Goal: Task Accomplishment & Management: Manage account settings

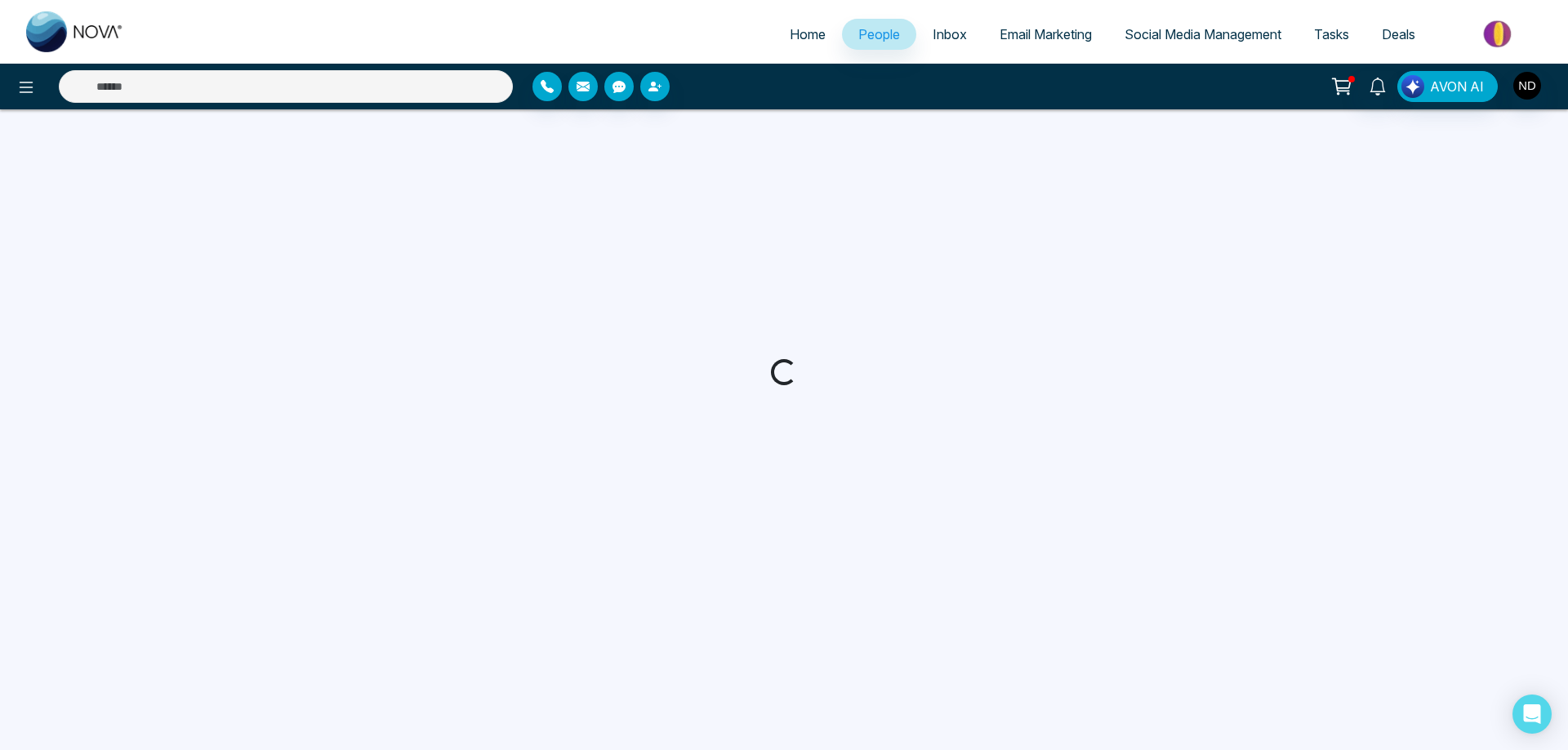
click at [327, 85] on input "text" at bounding box center [286, 86] width 454 height 33
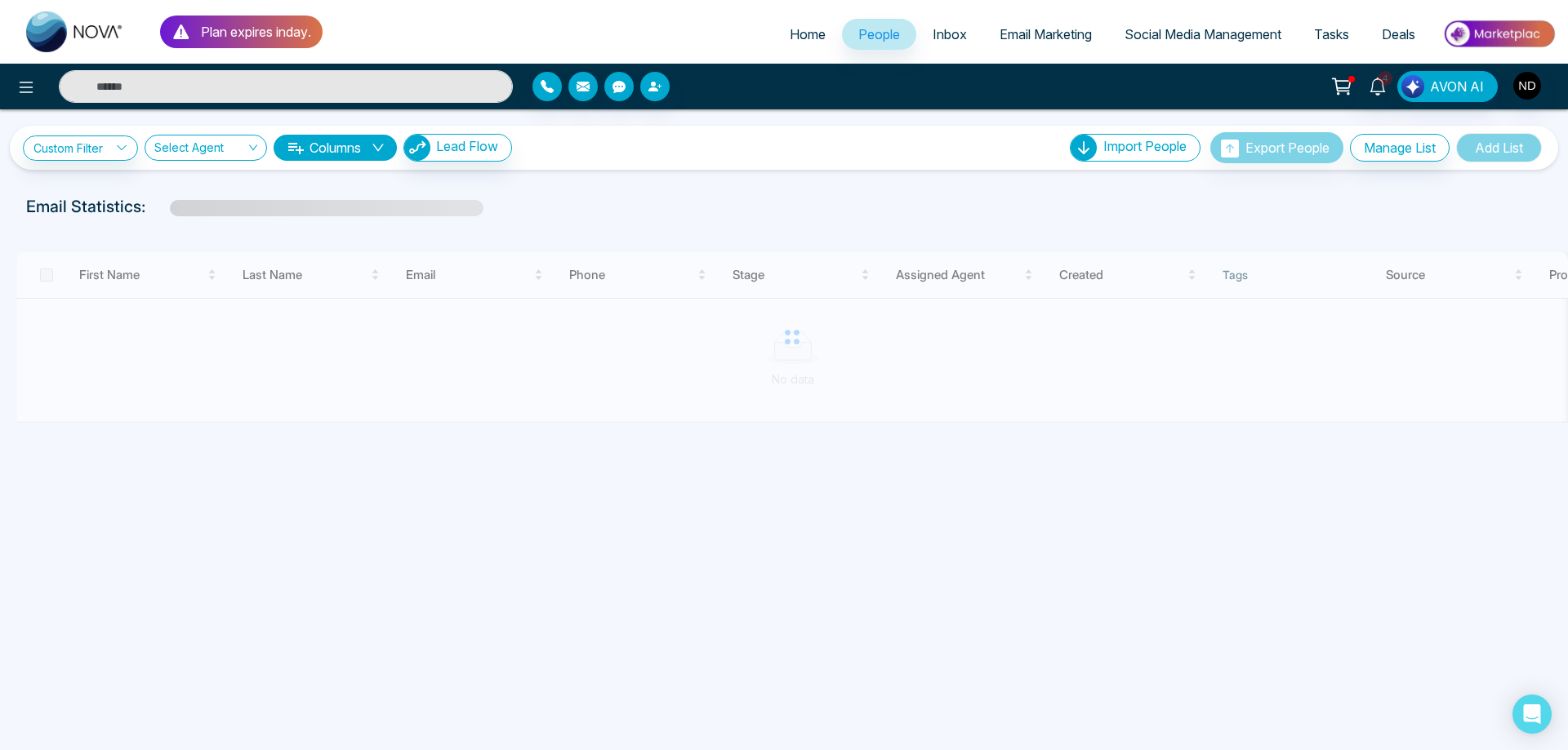
click at [286, 86] on input "text" at bounding box center [286, 86] width 454 height 33
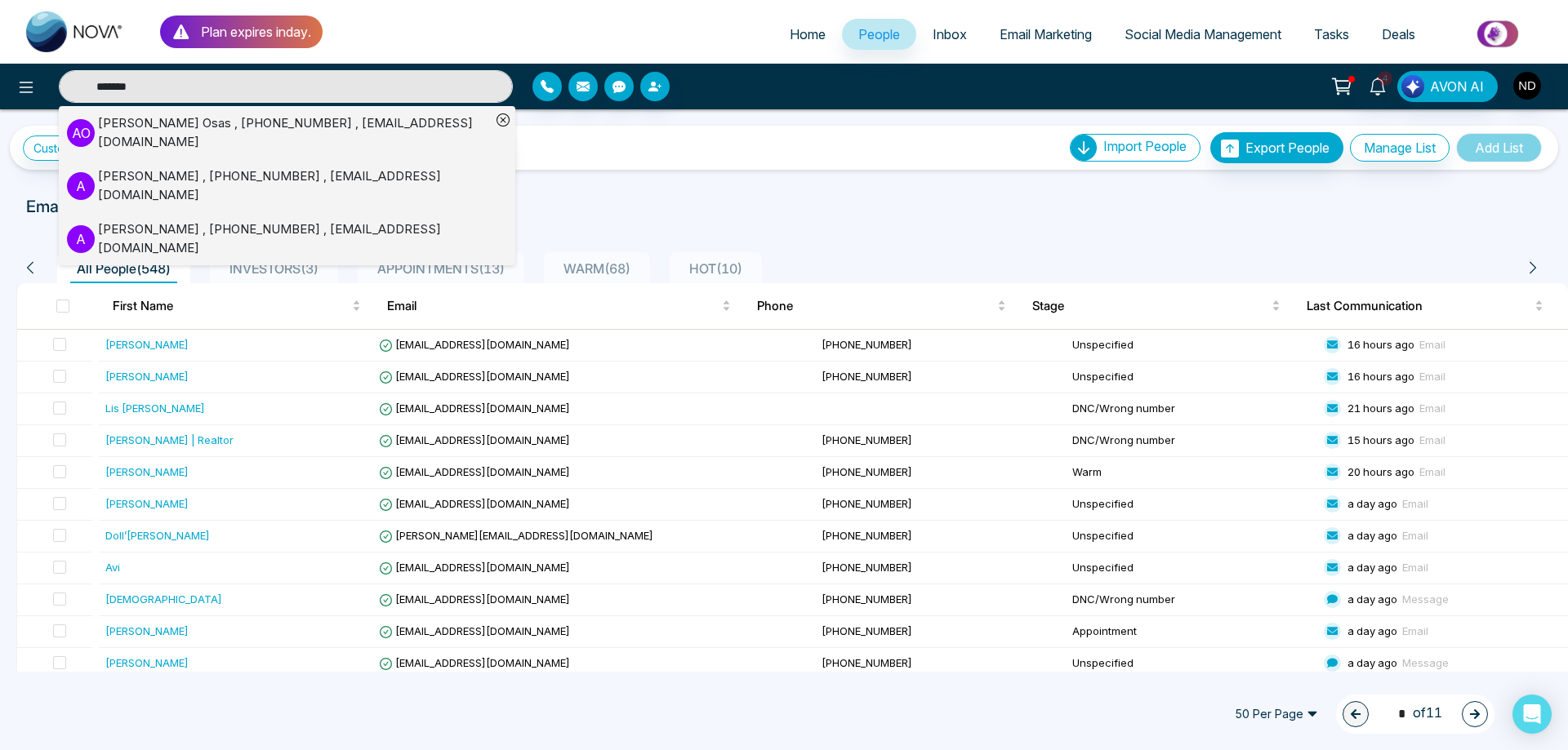
type input "*******"
click at [181, 125] on div "Anthony Osas , +16475346306 , anothonymatthew2017@gmail.com" at bounding box center [294, 133] width 393 height 36
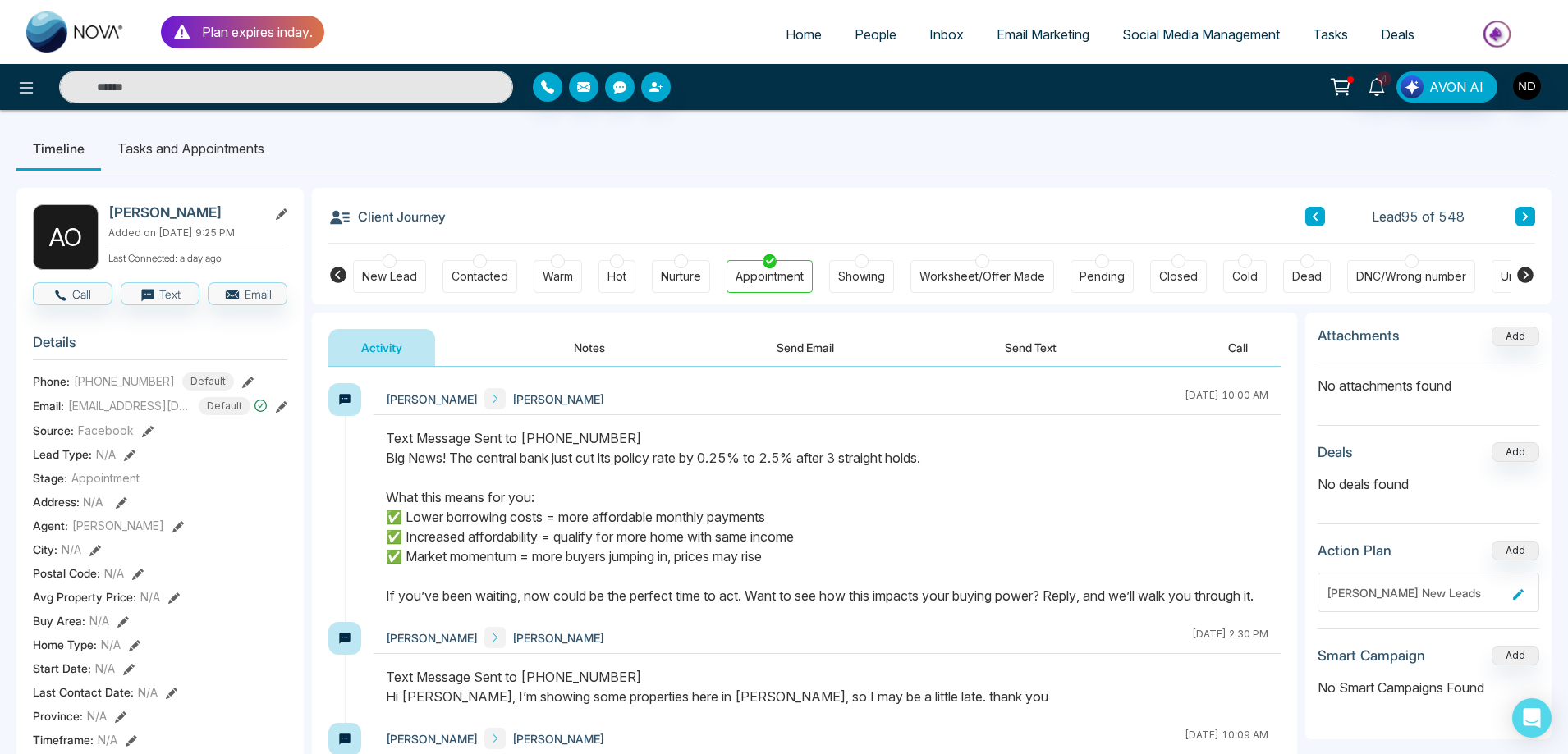
click at [1083, 554] on div "Text Message Sent to +16475346306 Big News! The central bank just cut its polic…" at bounding box center [827, 517] width 883 height 177
click at [1022, 344] on button "Send Text" at bounding box center [1031, 348] width 118 height 37
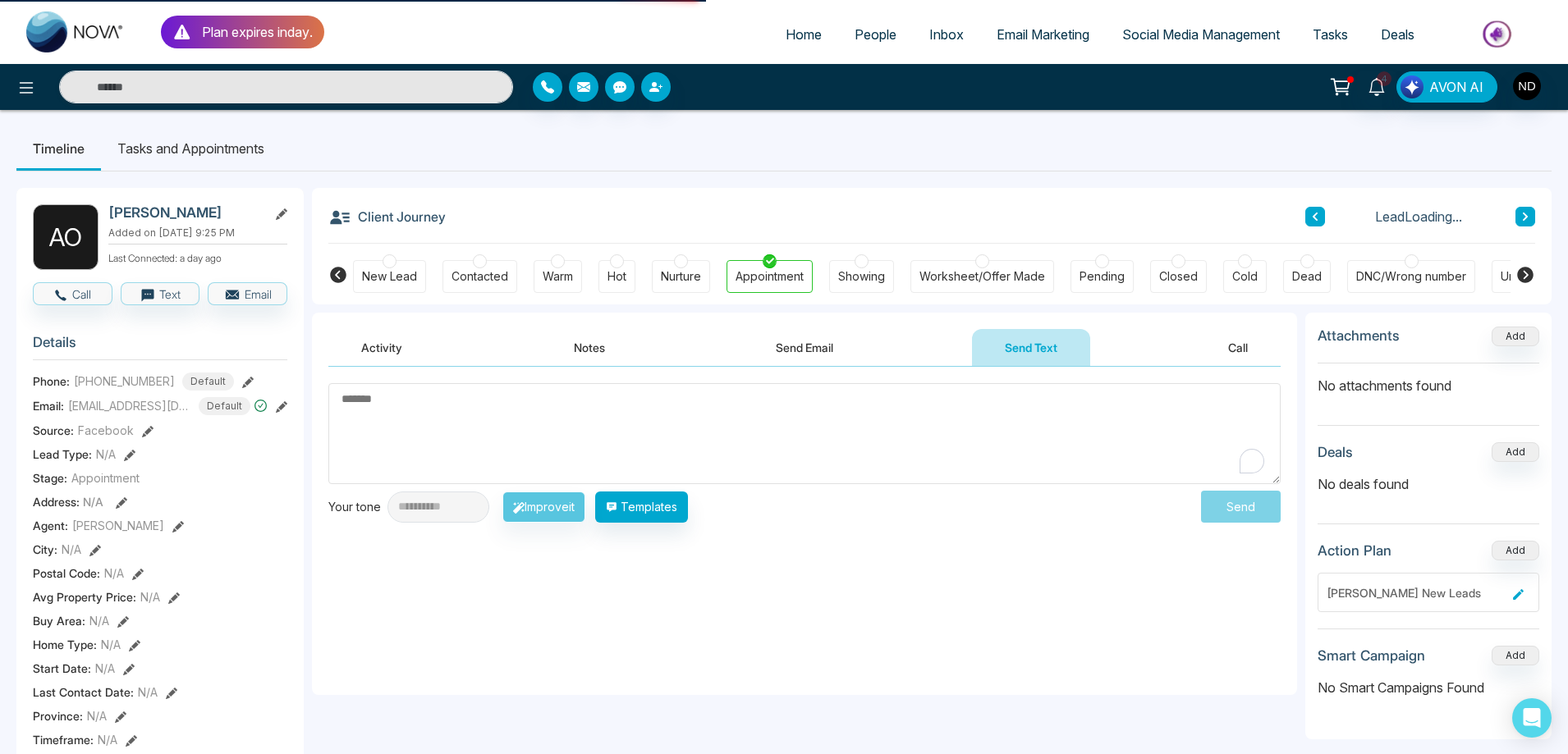
click at [782, 429] on textarea "To enrich screen reader interactions, please activate Accessibility in Grammarl…" at bounding box center [805, 434] width 952 height 101
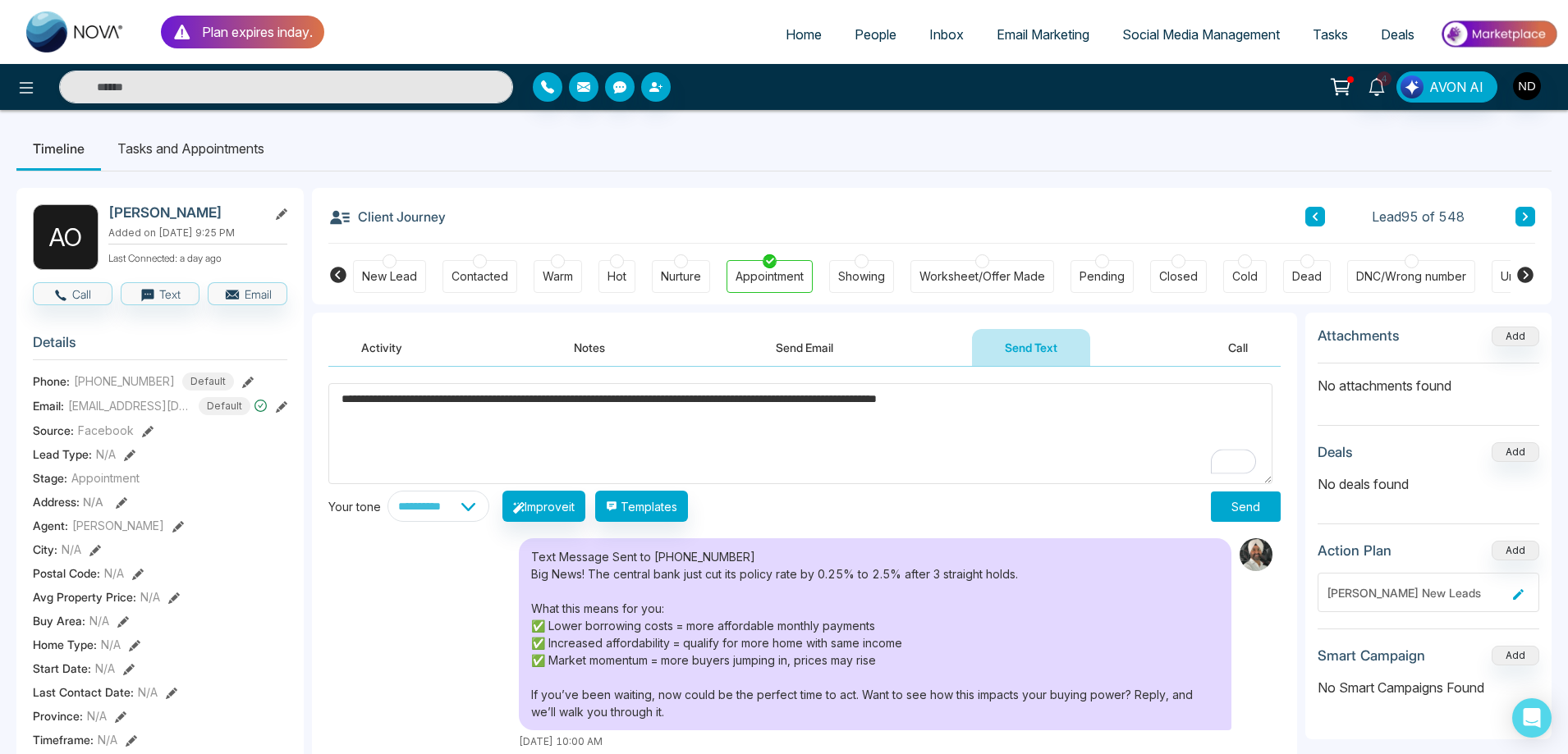
type textarea "**********"
click at [1226, 508] on button "Send" at bounding box center [1246, 507] width 69 height 30
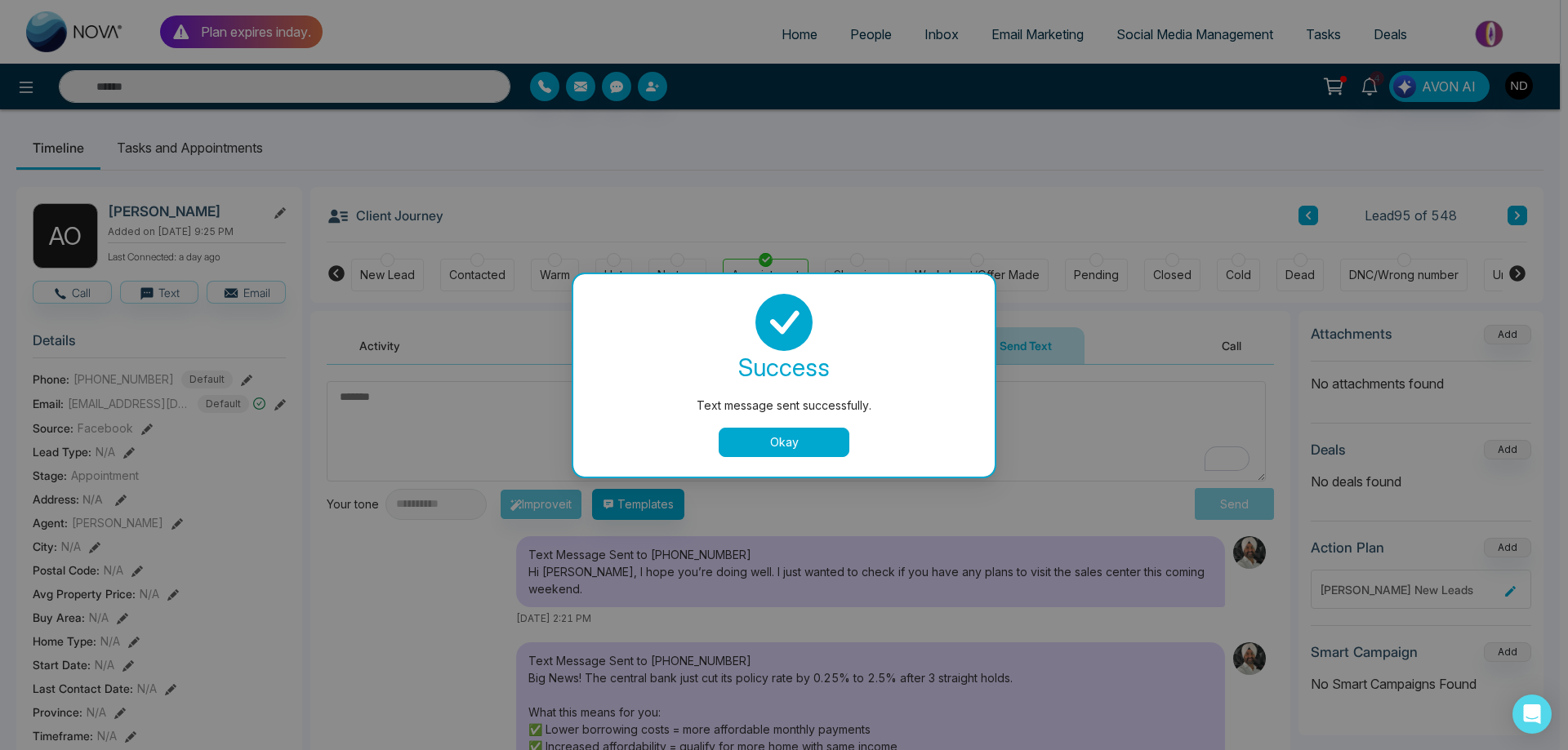
click at [758, 440] on button "Okay" at bounding box center [784, 442] width 131 height 29
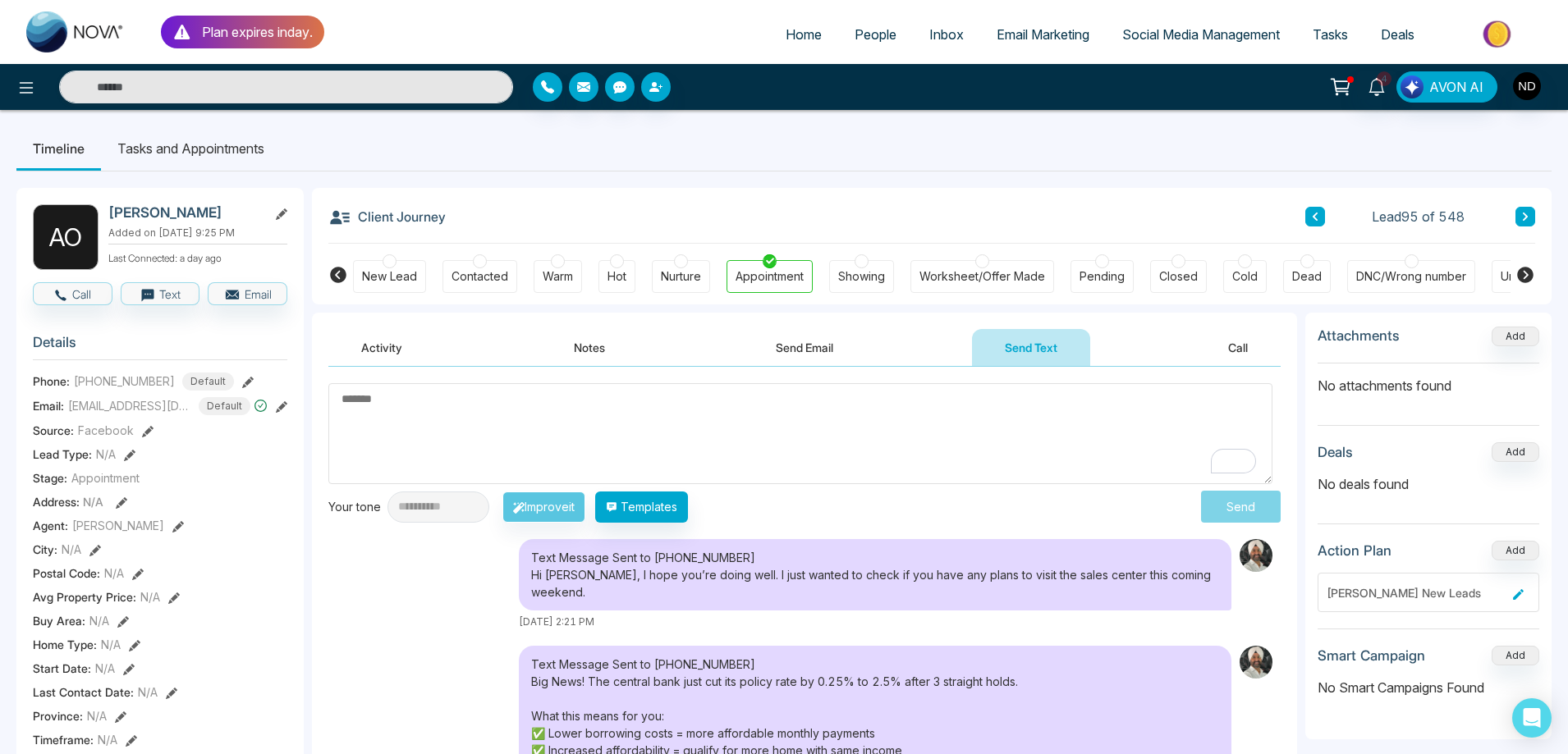
click at [437, 582] on div "Text Message Sent to +16475346306 Hi Anthony, I hope you’re doing well. I just …" at bounding box center [805, 584] width 952 height 90
click at [850, 445] on textarea "To enrich screen reader interactions, please activate Accessibility in Grammarl…" at bounding box center [801, 434] width 944 height 101
click at [802, 411] on textarea "To enrich screen reader interactions, please activate Accessibility in Grammarl…" at bounding box center [801, 434] width 944 height 101
click at [567, 425] on textarea "To enrich screen reader interactions, please activate Accessibility in Grammarl…" at bounding box center [801, 434] width 944 height 101
click at [956, 435] on textarea "To enrich screen reader interactions, please activate Accessibility in Grammarl…" at bounding box center [801, 434] width 944 height 101
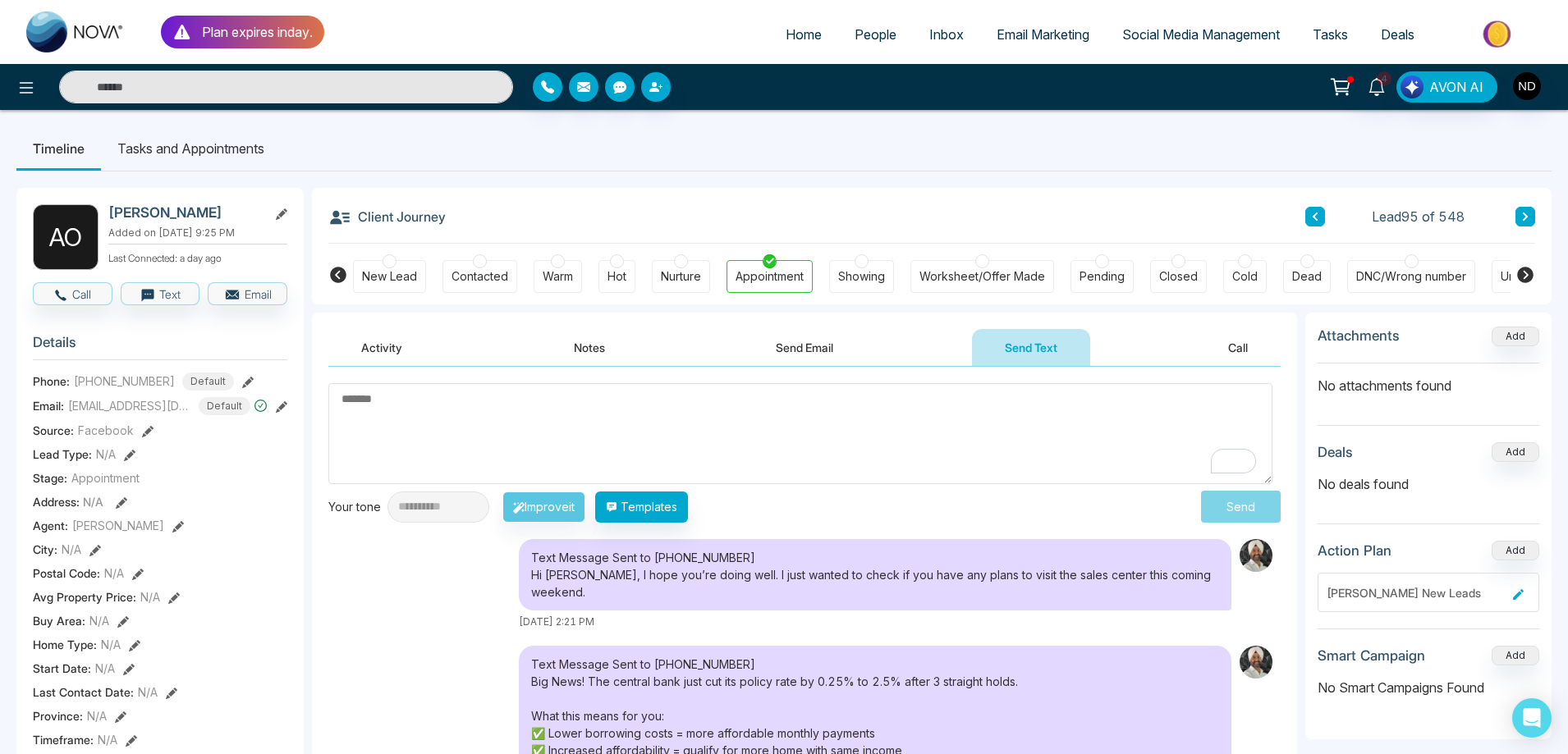
click at [493, 427] on textarea "To enrich screen reader interactions, please activate Accessibility in Grammarl…" at bounding box center [801, 434] width 944 height 101
click at [410, 586] on div "Text Message Sent to +16475346306 Hi Anthony, I hope you’re doing well. I just …" at bounding box center [805, 584] width 952 height 90
click at [1378, 85] on icon at bounding box center [1377, 87] width 18 height 18
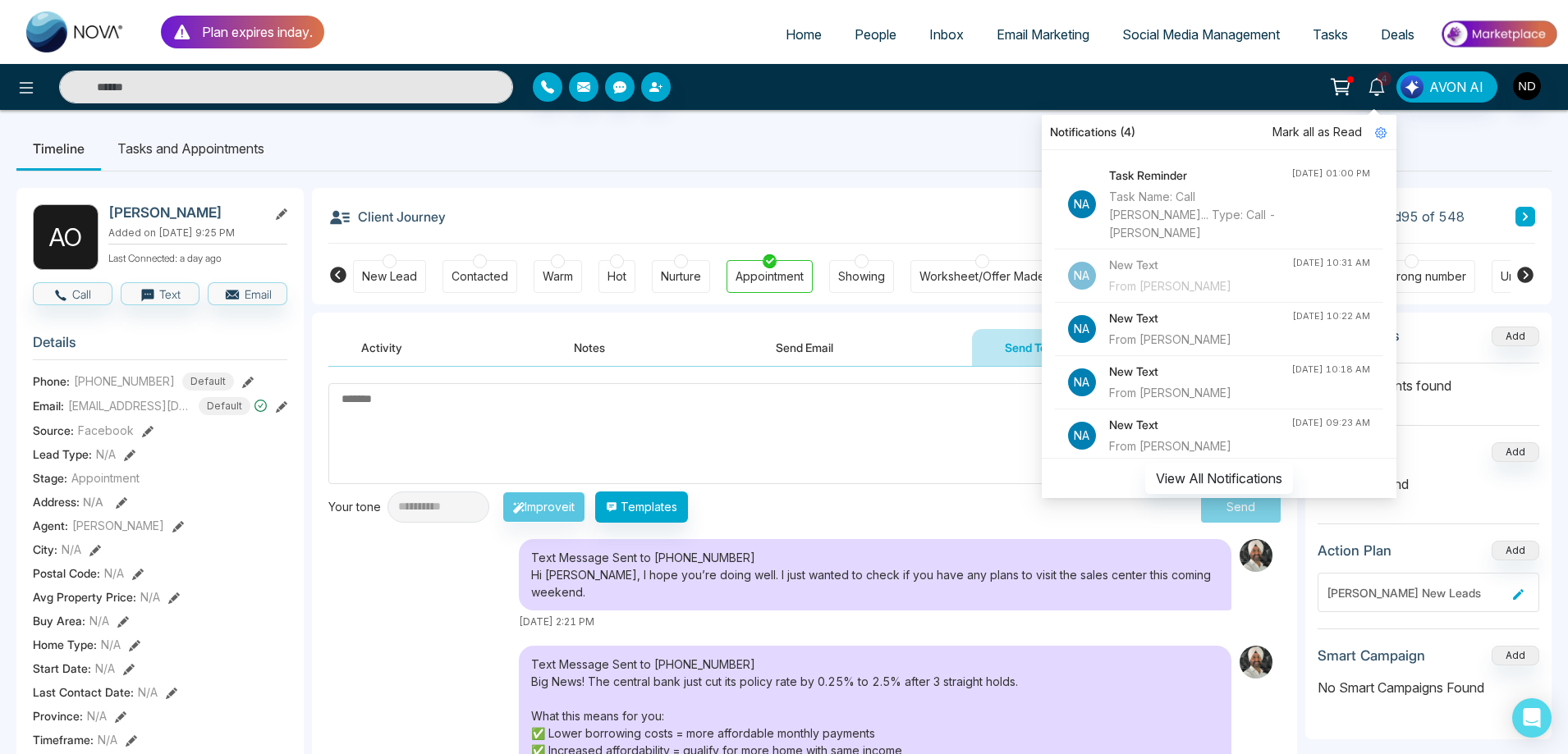
click at [1233, 207] on div "Task Name: Call [PERSON_NAME]... Type: Call - [PERSON_NAME]" at bounding box center [1201, 215] width 183 height 54
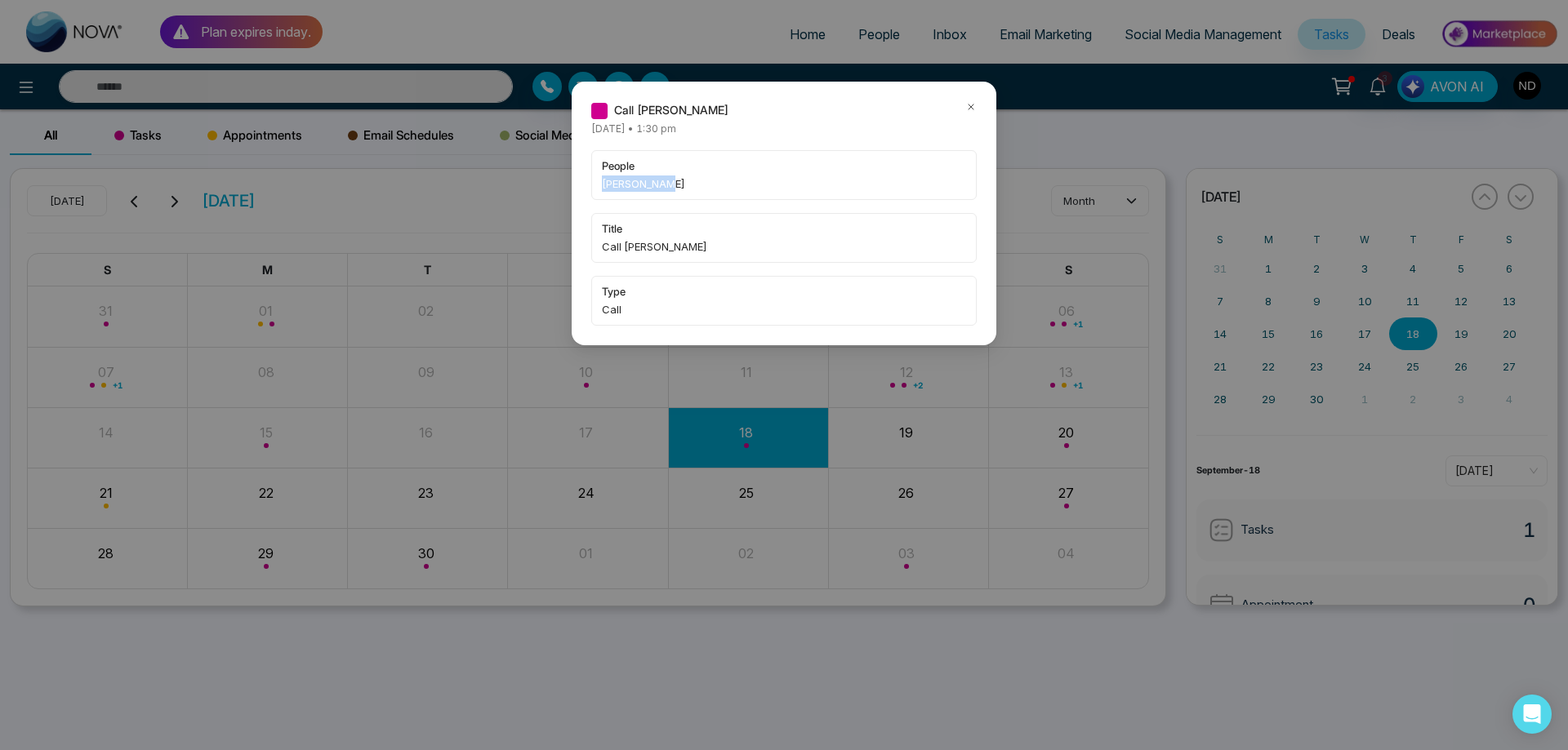
drag, startPoint x: 604, startPoint y: 184, endPoint x: 661, endPoint y: 186, distance: 57.0
click at [661, 186] on span "[PERSON_NAME]" at bounding box center [784, 183] width 364 height 16
copy span "Christopher"
click at [974, 109] on icon at bounding box center [971, 107] width 12 height 12
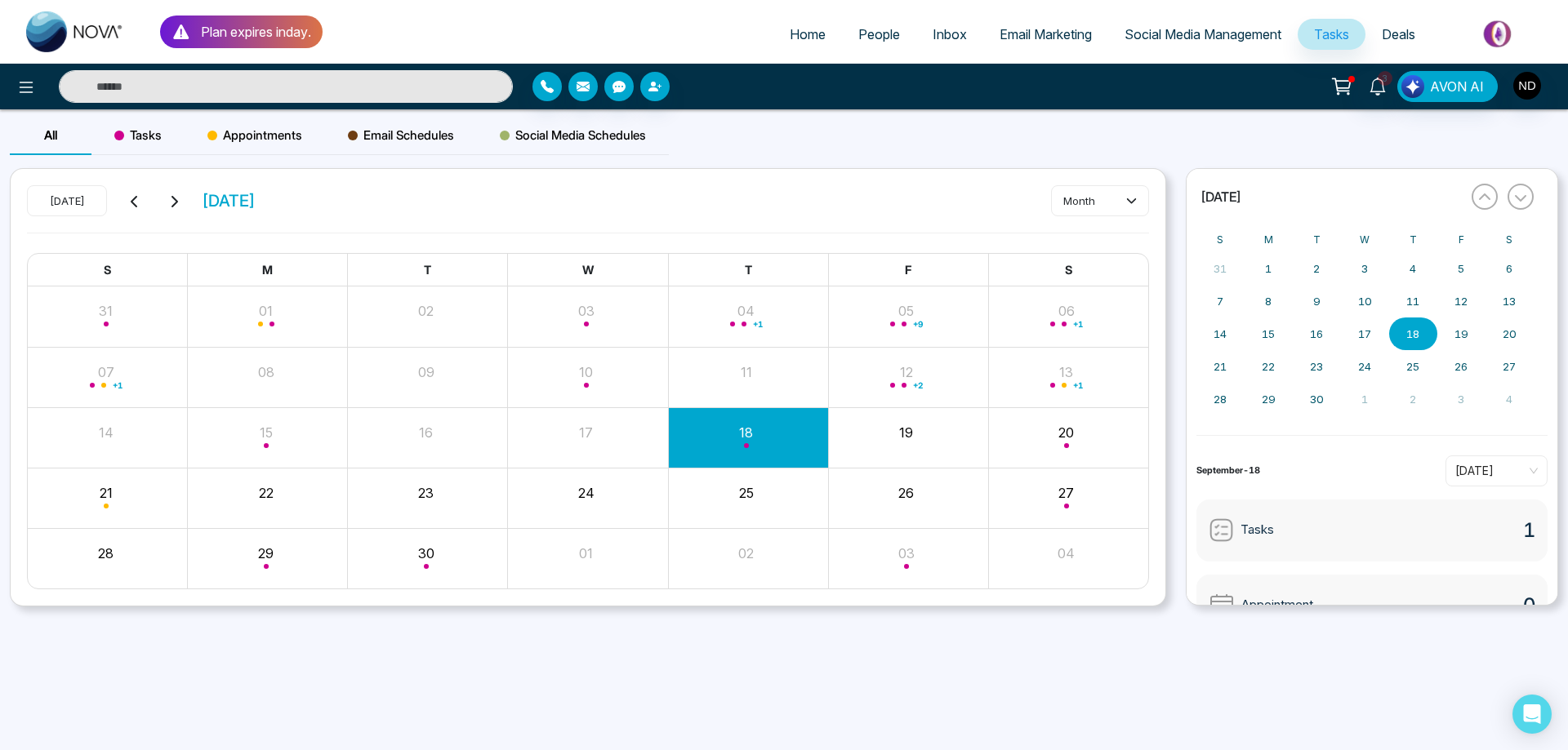
click at [356, 84] on input "text" at bounding box center [286, 86] width 454 height 33
paste input "**********"
type input "**********"
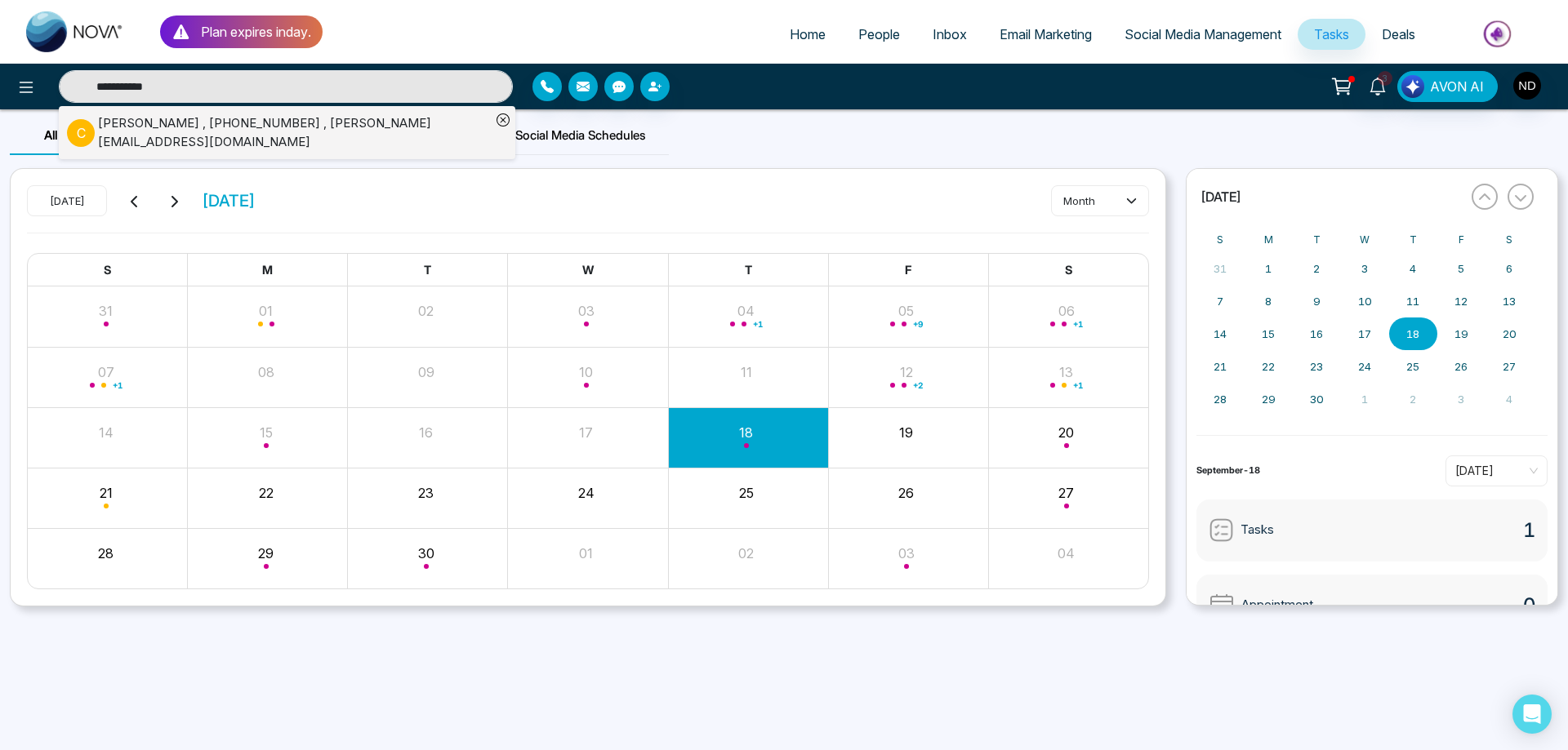
click at [363, 127] on div "[PERSON_NAME] , [PHONE_NUMBER] , [PERSON_NAME][EMAIL_ADDRESS][DOMAIN_NAME]" at bounding box center [294, 133] width 393 height 36
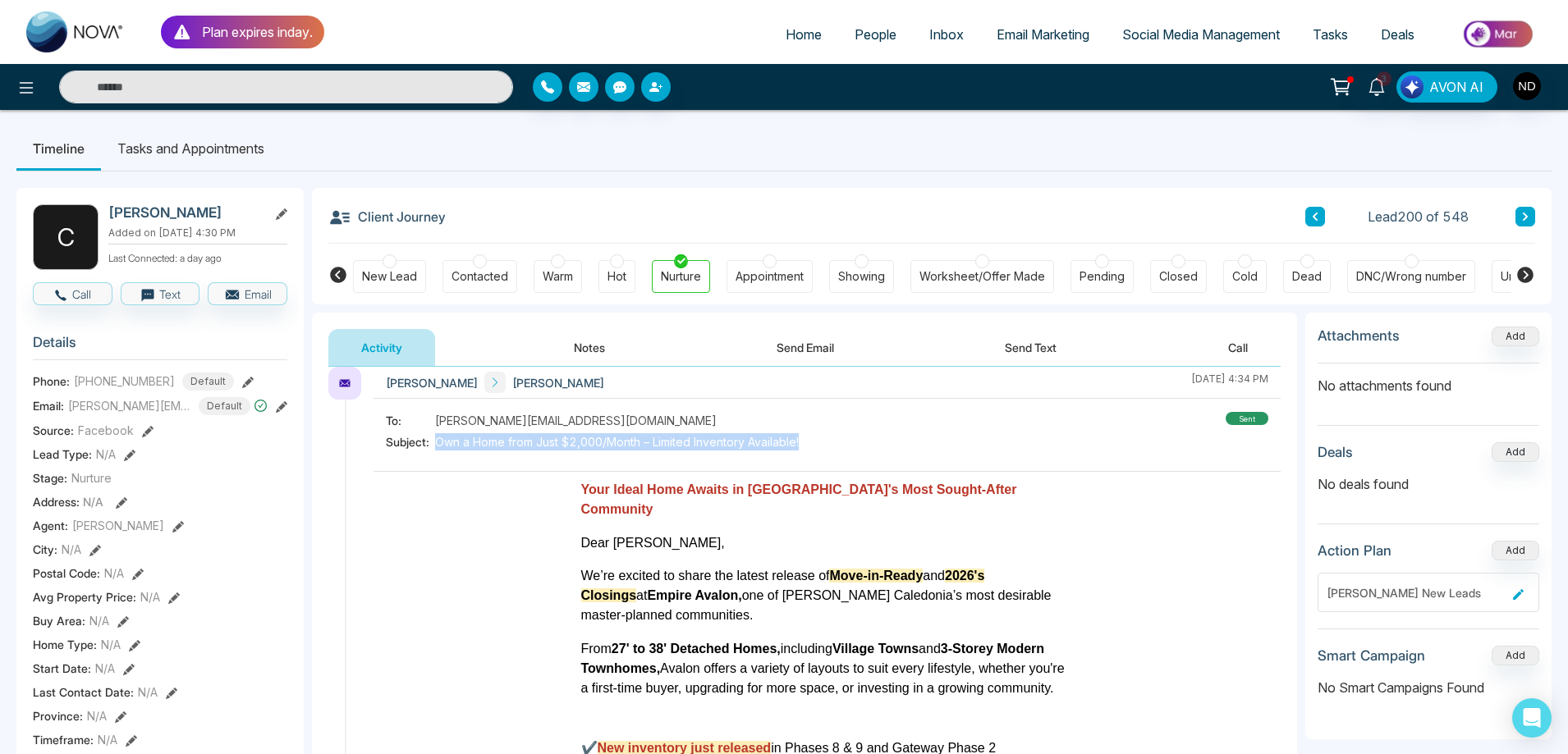
drag, startPoint x: 824, startPoint y: 445, endPoint x: 434, endPoint y: 443, distance: 390.0
click at [434, 443] on div "To: Williams.cj@outlook.com Subject: Own a Home from Just $2,000/Month – Limite…" at bounding box center [827, 433] width 883 height 43
copy div "Own a Home from Just $2,000/Month – Limited Inventory Available!"
click at [827, 345] on button "Send Email" at bounding box center [805, 348] width 123 height 37
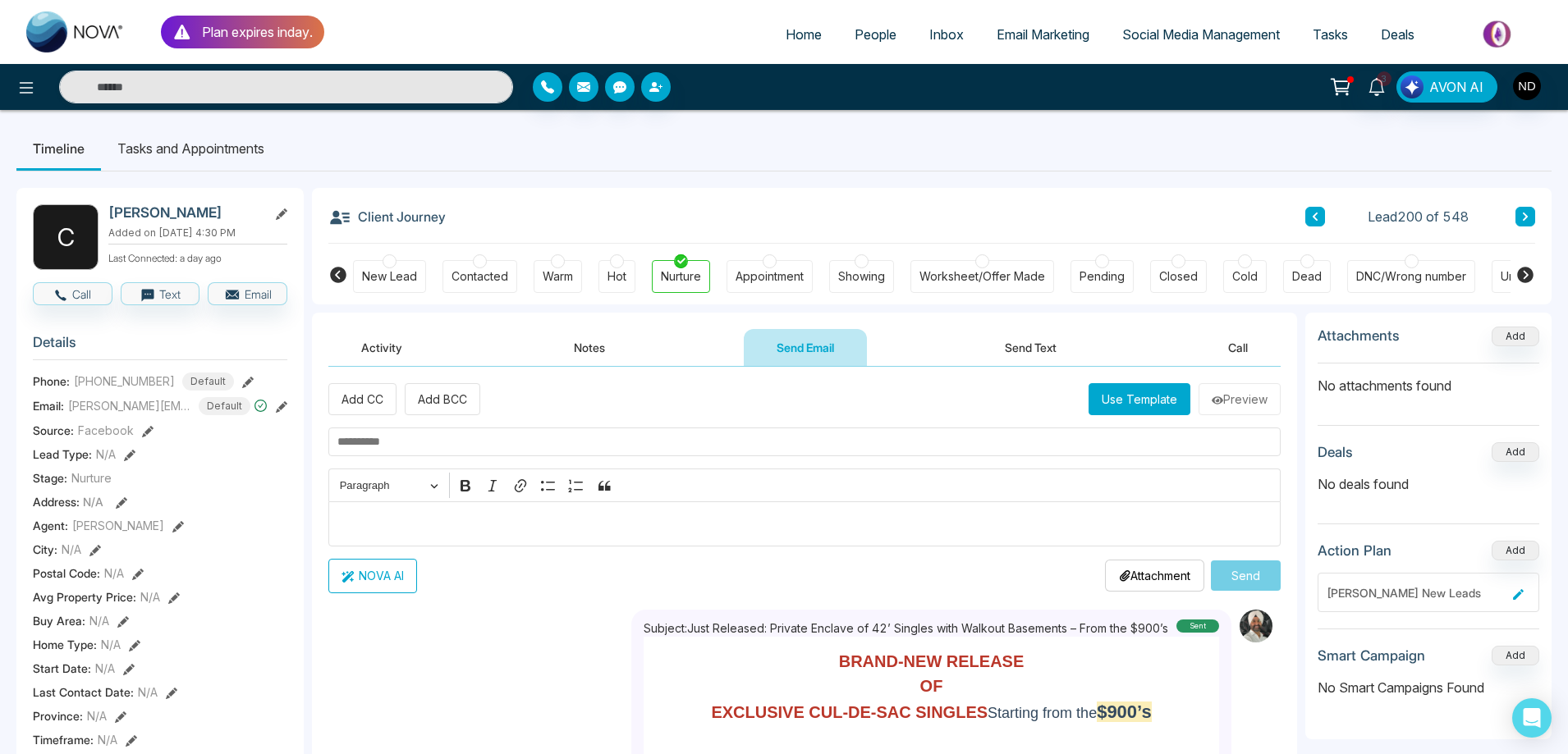
click at [535, 437] on input "text" at bounding box center [805, 441] width 952 height 28
paste input "**********"
click at [1130, 407] on button "Use Template" at bounding box center [1140, 399] width 102 height 32
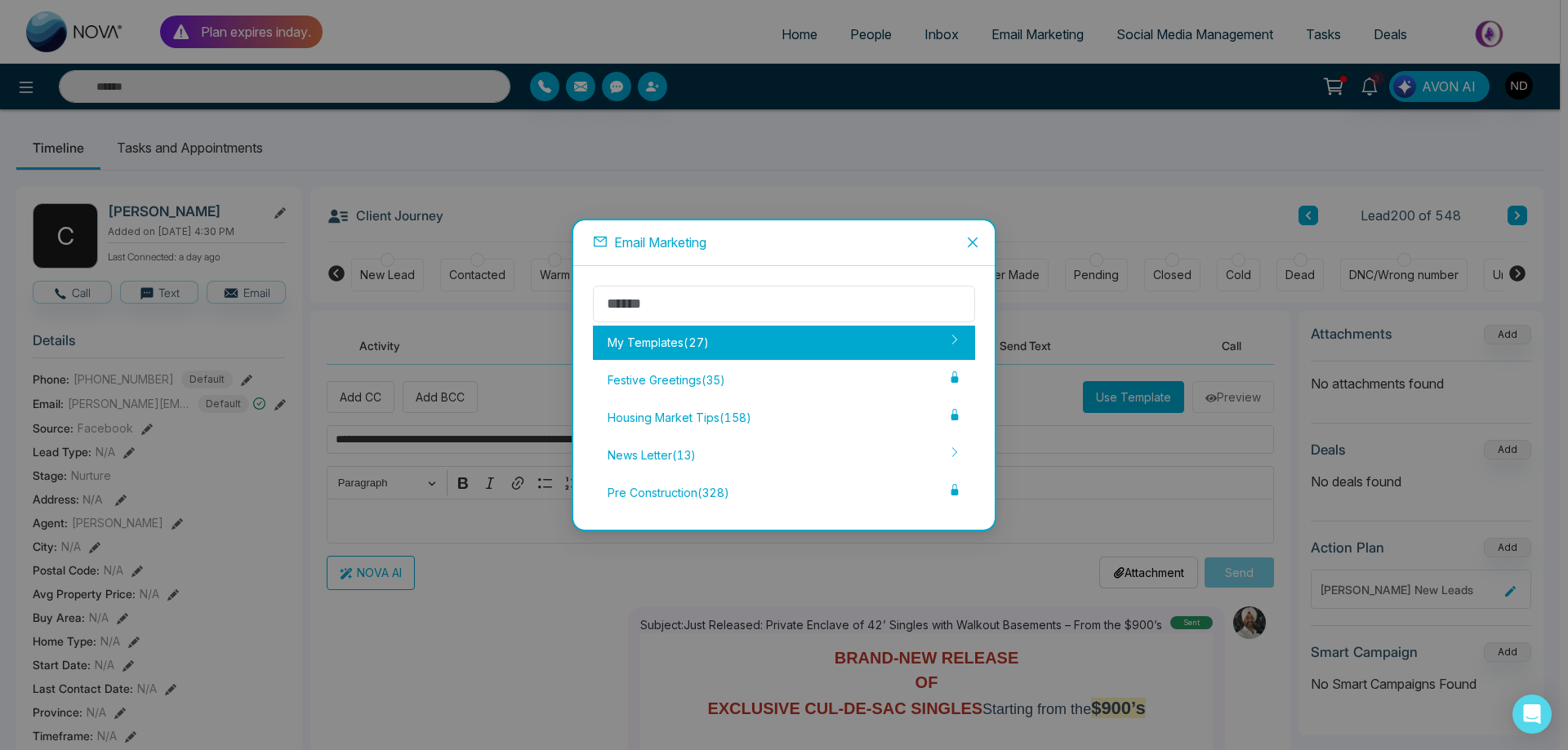
click at [666, 359] on div "My Templates ( 27 )" at bounding box center [784, 343] width 382 height 35
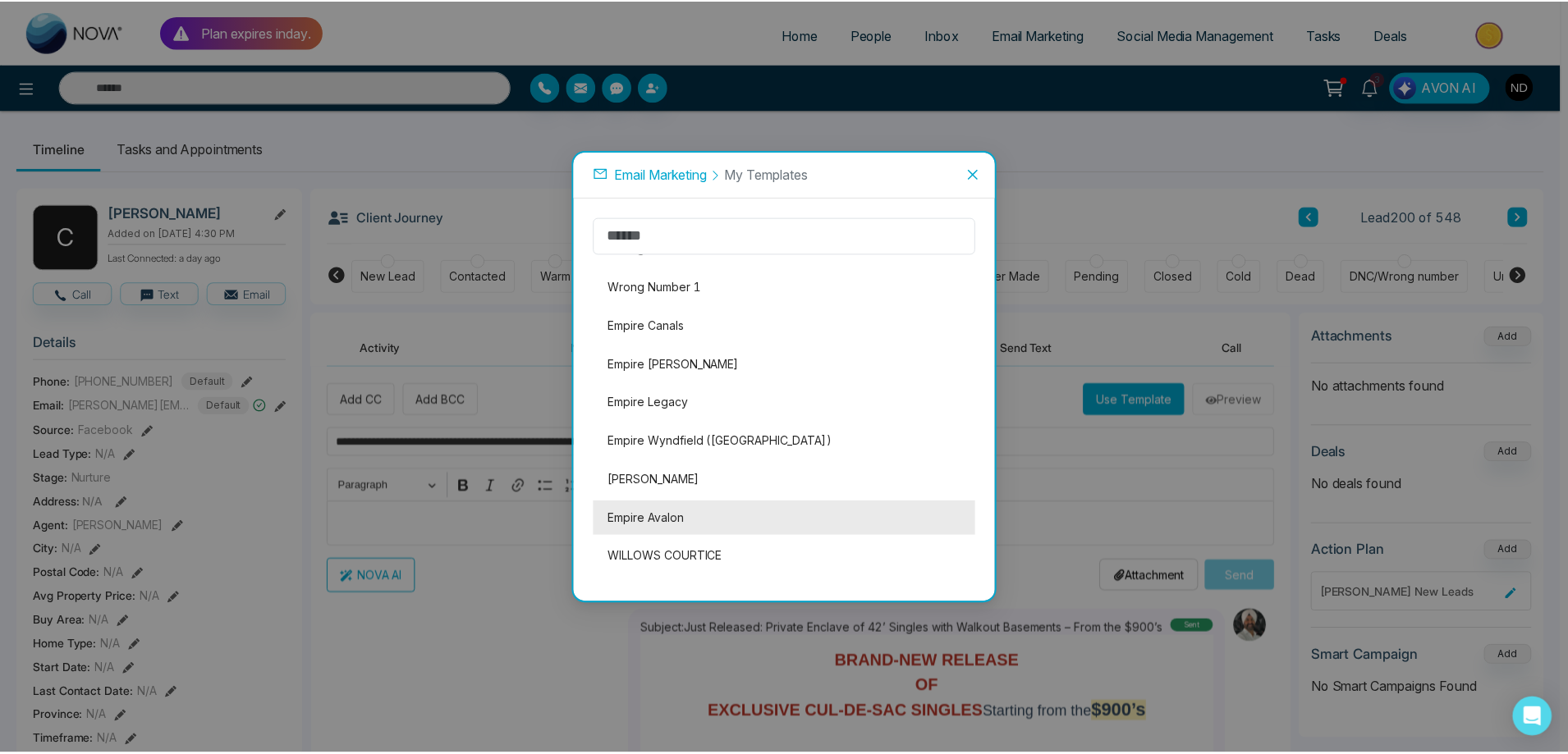
scroll to position [667, 0]
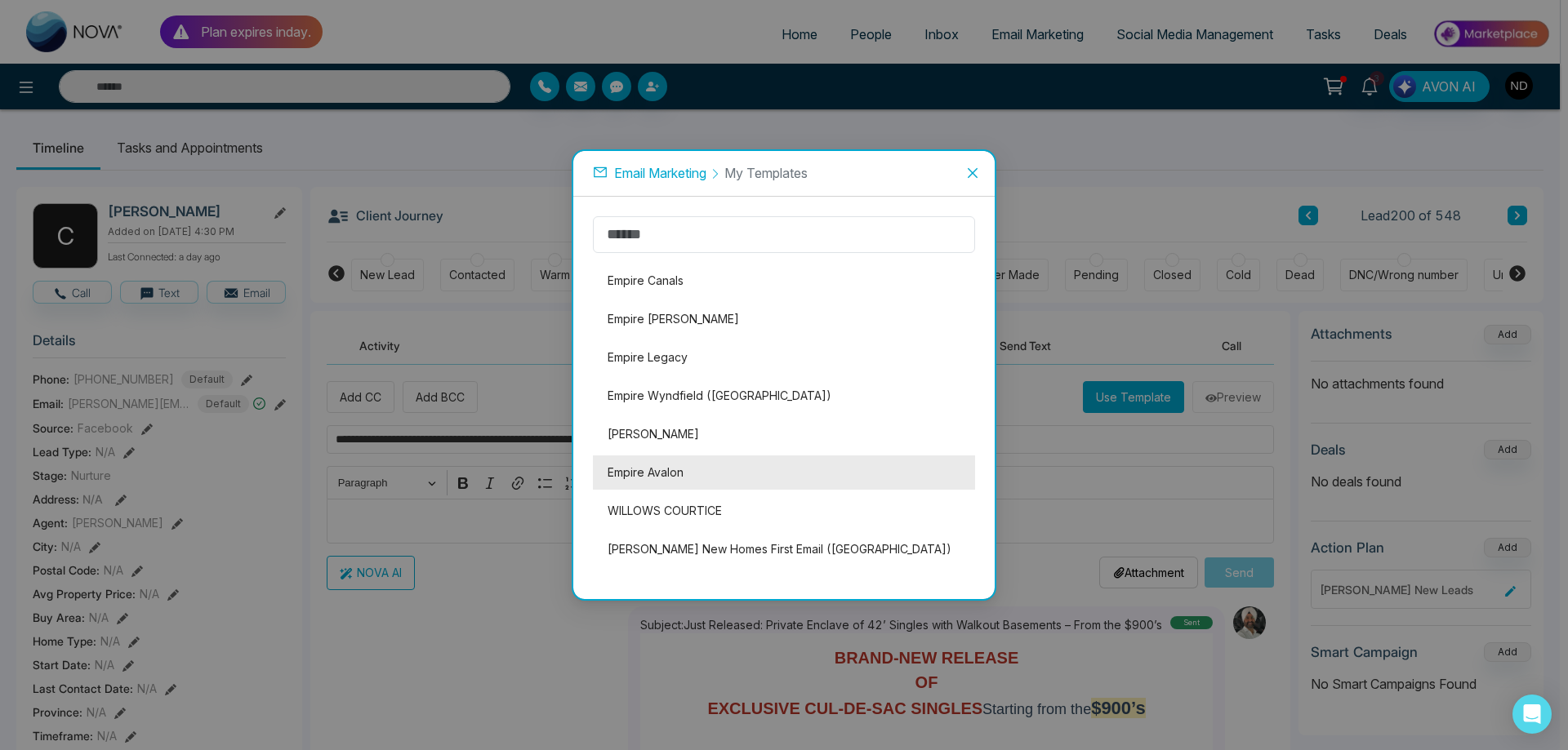
click at [660, 474] on li "Empire Avalon" at bounding box center [784, 473] width 382 height 35
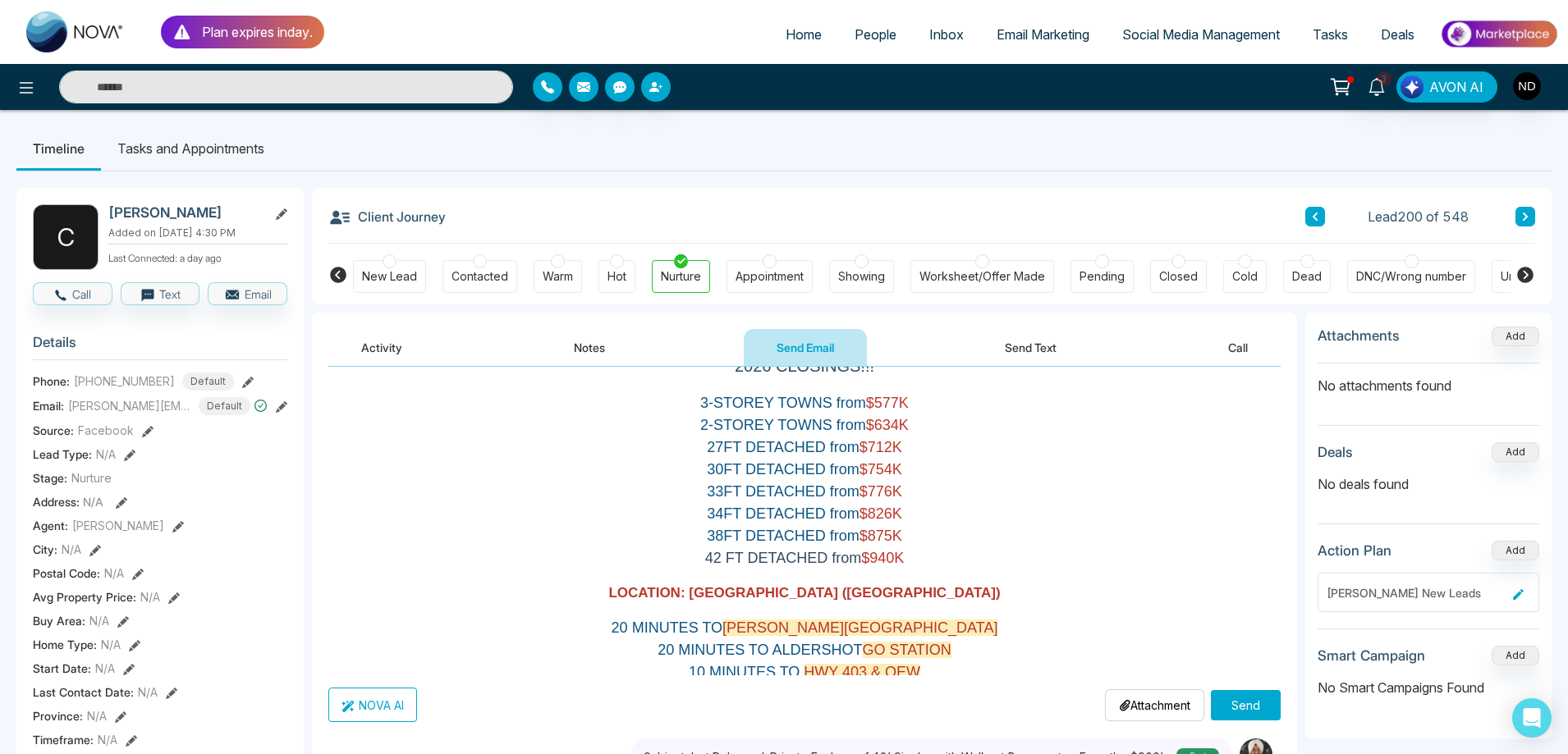
scroll to position [246, 0]
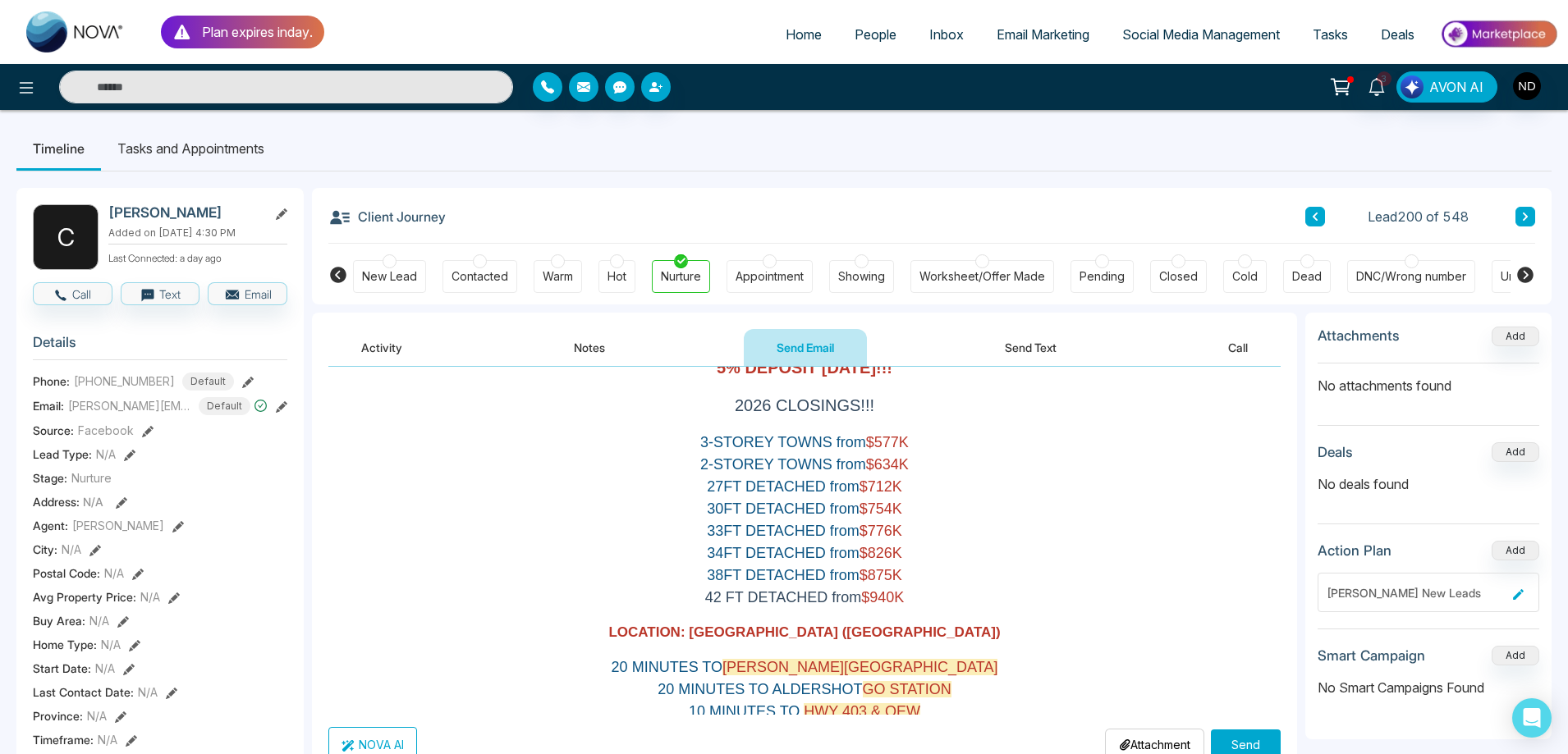
drag, startPoint x: 904, startPoint y: 483, endPoint x: 684, endPoint y: 486, distance: 220.0
click at [684, 498] on p "30FT DETACHED from $754K" at bounding box center [805, 509] width 468 height 22
click at [685, 520] on p "33FT DETACHED from $776K" at bounding box center [805, 531] width 468 height 22
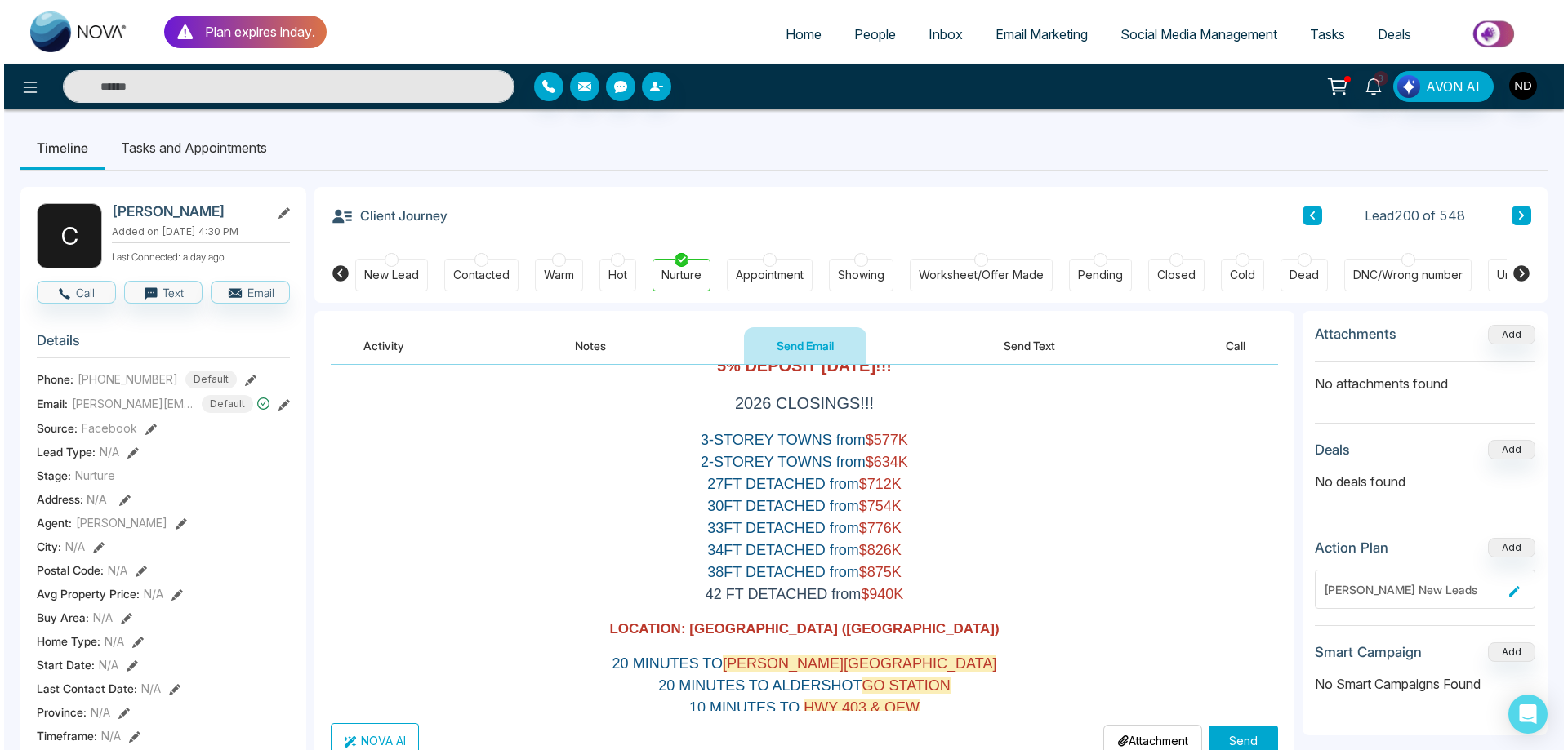
scroll to position [0, 0]
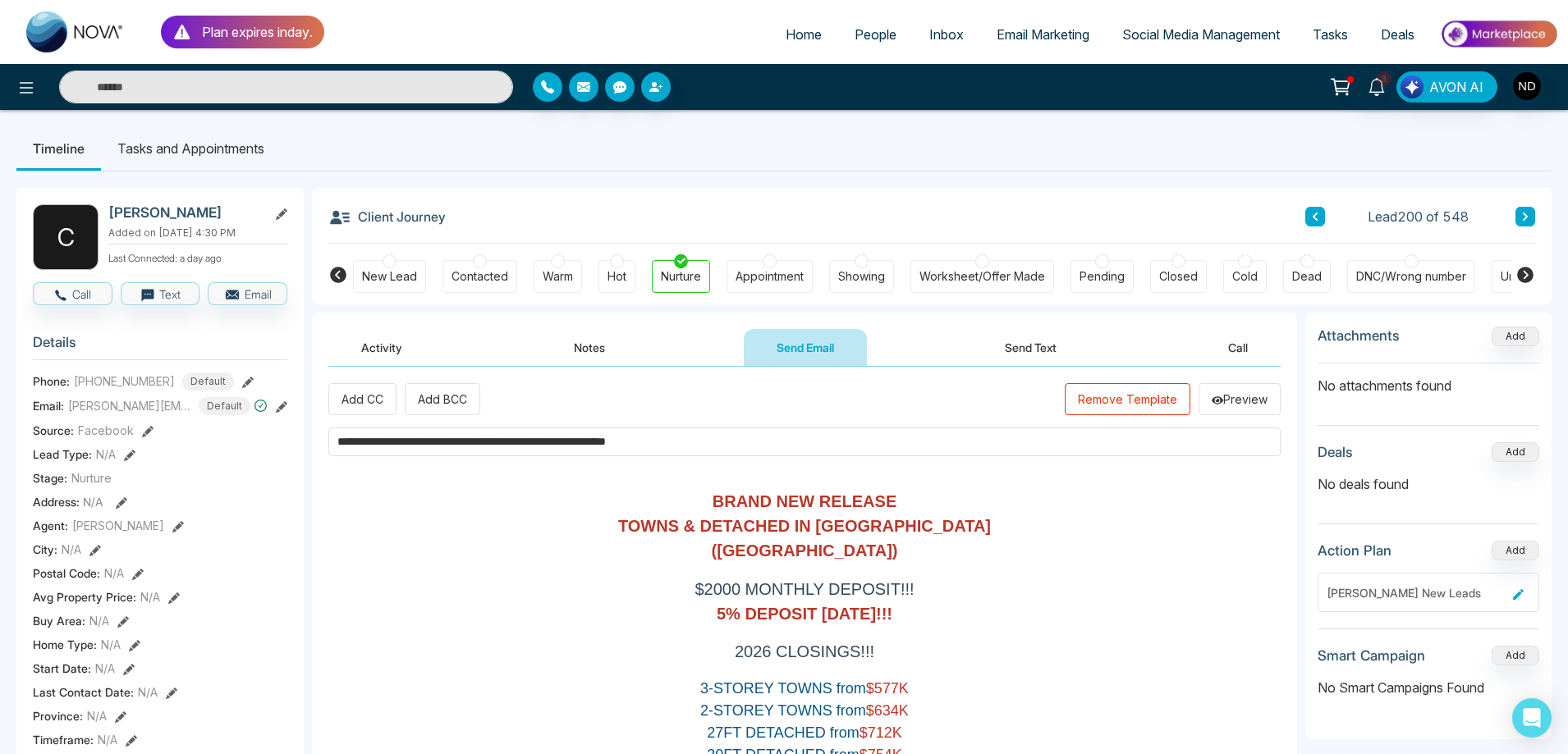
drag, startPoint x: 374, startPoint y: 442, endPoint x: 336, endPoint y: 444, distance: 38.1
click at [336, 444] on input "**********" at bounding box center [805, 441] width 952 height 28
click at [429, 444] on input "**********" at bounding box center [805, 441] width 952 height 28
type input "**********"
click at [1252, 403] on button "Preview" at bounding box center [1240, 399] width 82 height 32
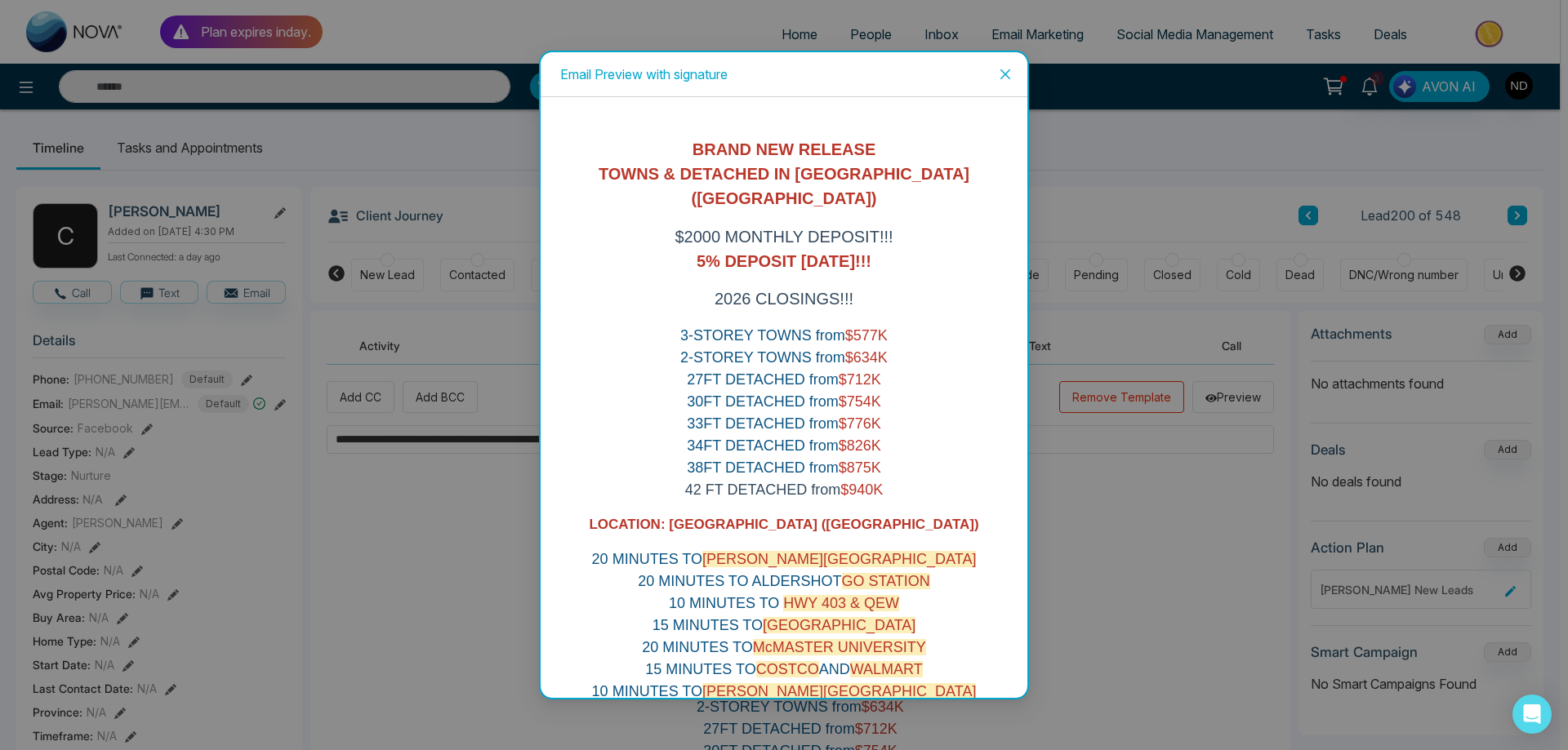
click at [1001, 76] on icon "close" at bounding box center [1006, 74] width 13 height 13
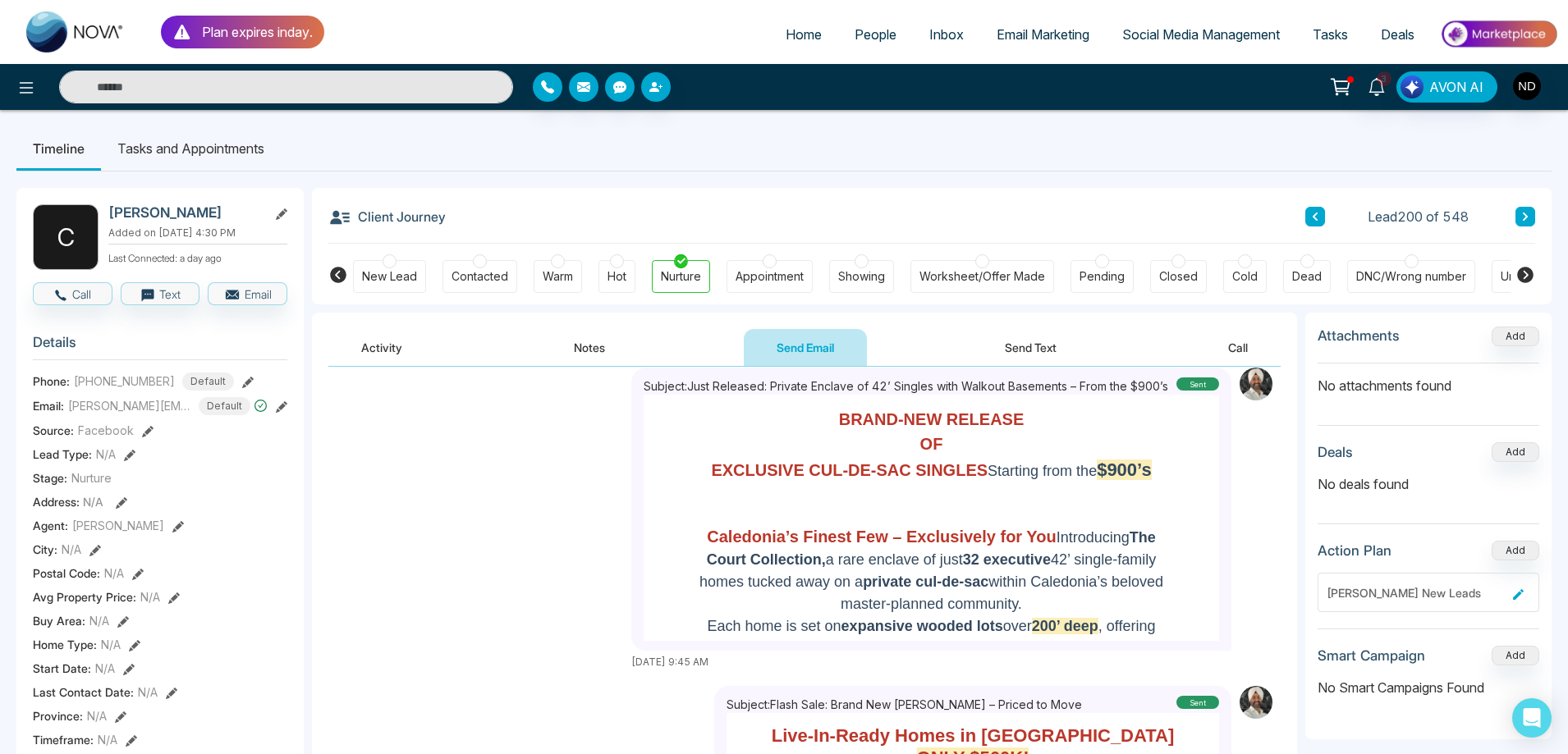
scroll to position [329, 0]
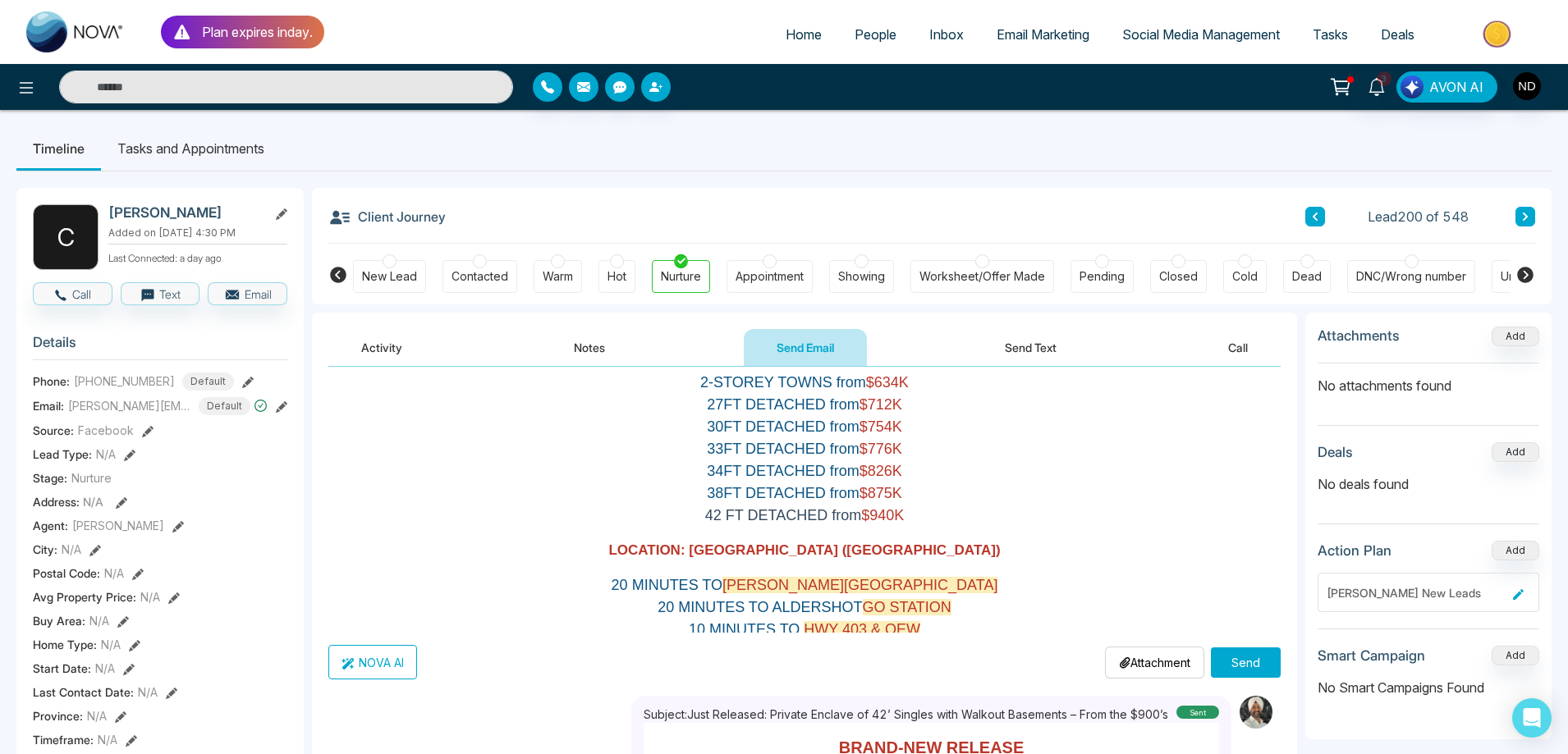
click at [1243, 663] on button "Send" at bounding box center [1246, 662] width 69 height 30
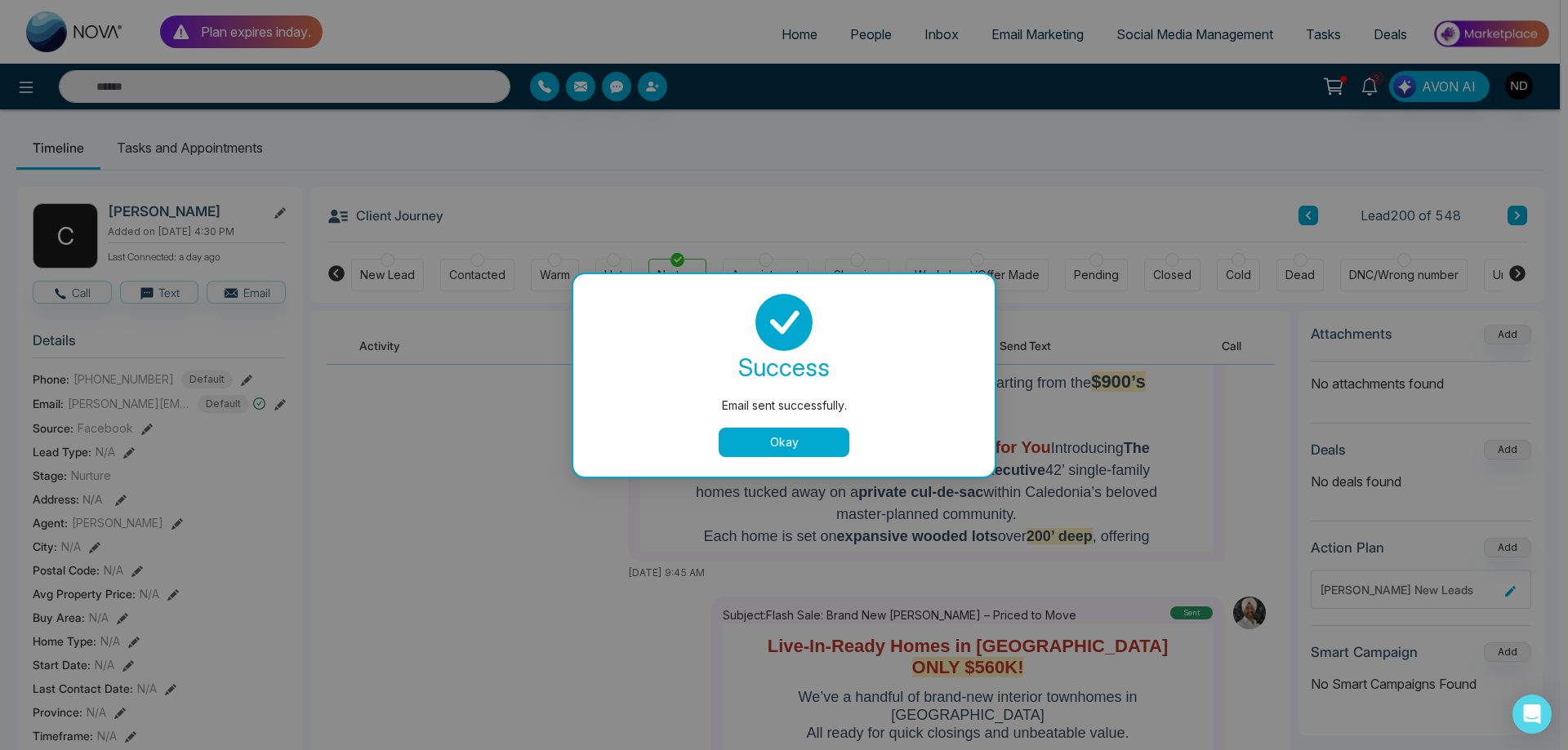
click at [817, 442] on button "Okay" at bounding box center [784, 442] width 131 height 29
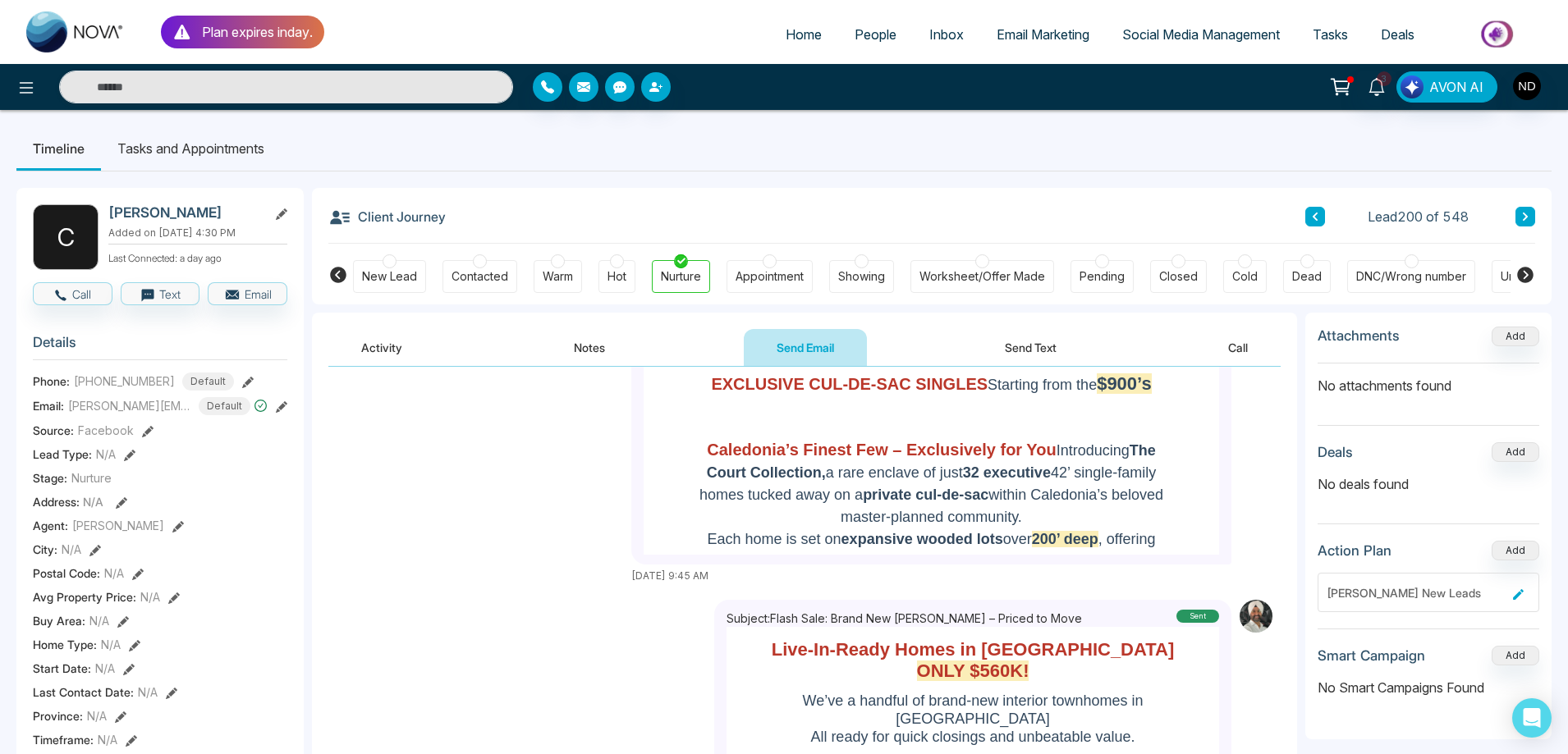
scroll to position [0, 0]
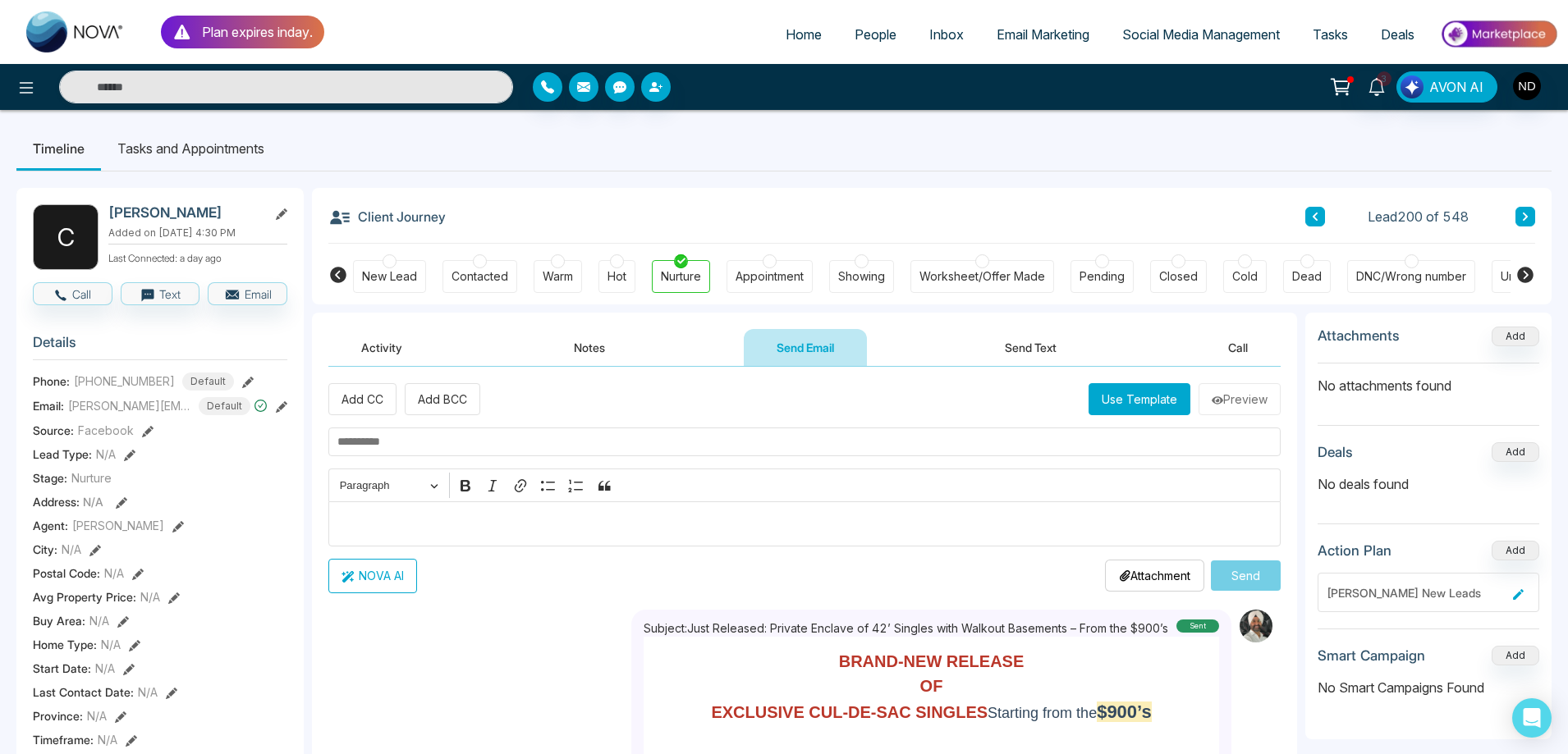
click at [363, 350] on button "Activity" at bounding box center [382, 348] width 107 height 37
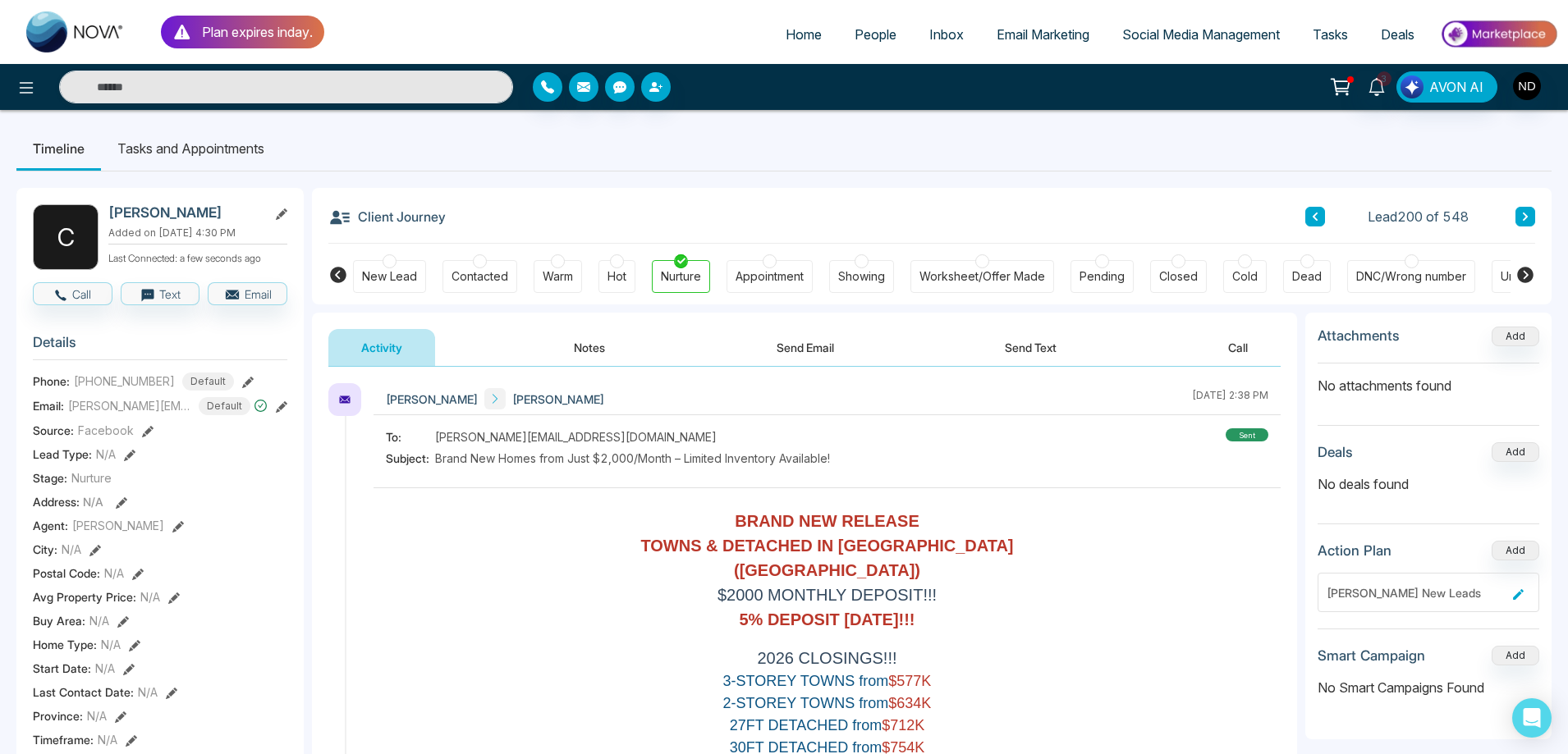
click at [1037, 346] on button "Send Text" at bounding box center [1031, 348] width 118 height 37
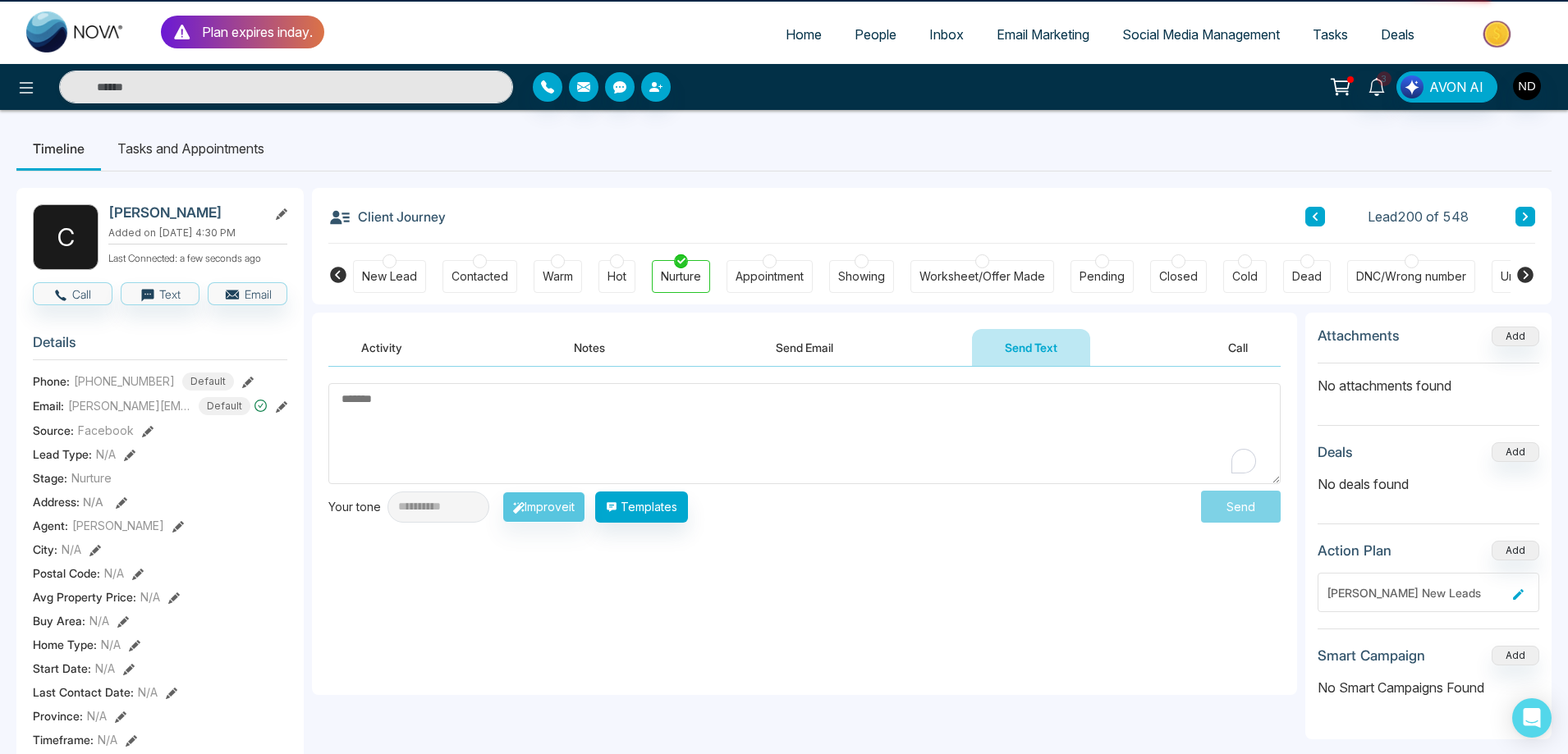
click at [595, 429] on textarea "To enrich screen reader interactions, please activate Accessibility in Grammarl…" at bounding box center [805, 434] width 952 height 101
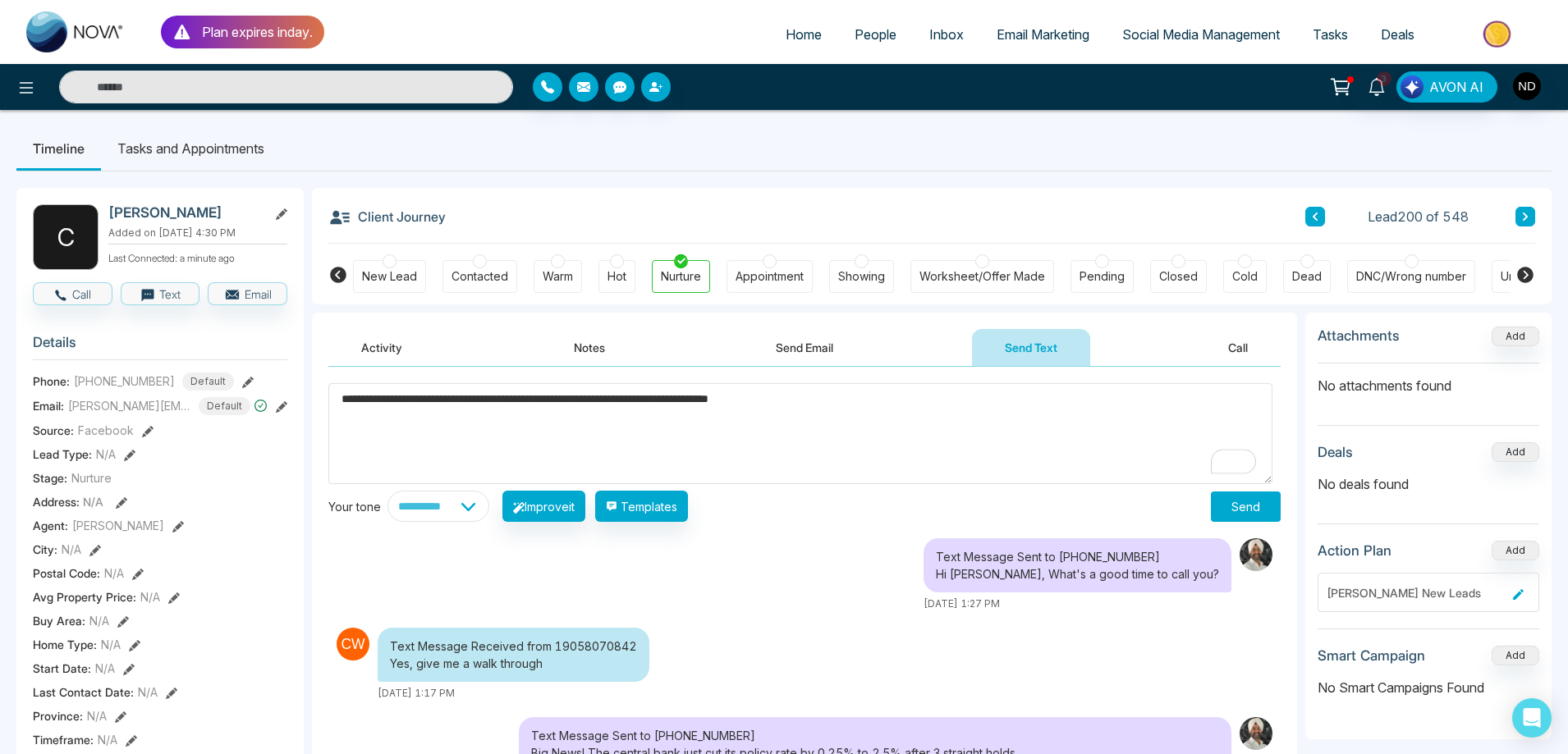
click at [426, 402] on textarea "**********" at bounding box center [801, 434] width 944 height 101
type textarea "**********"
click at [1257, 505] on button "Send" at bounding box center [1246, 507] width 69 height 30
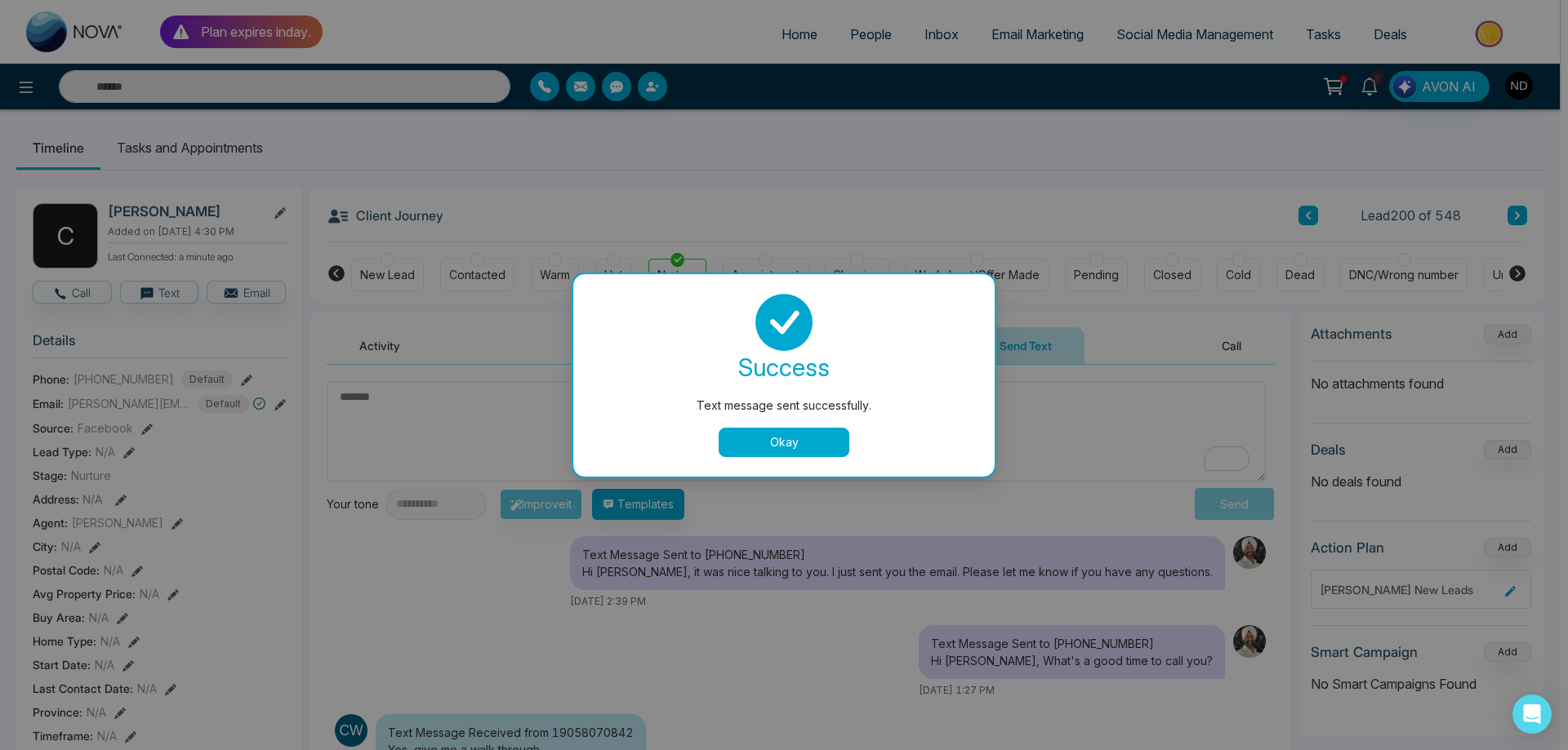
click at [780, 435] on button "Okay" at bounding box center [784, 442] width 131 height 29
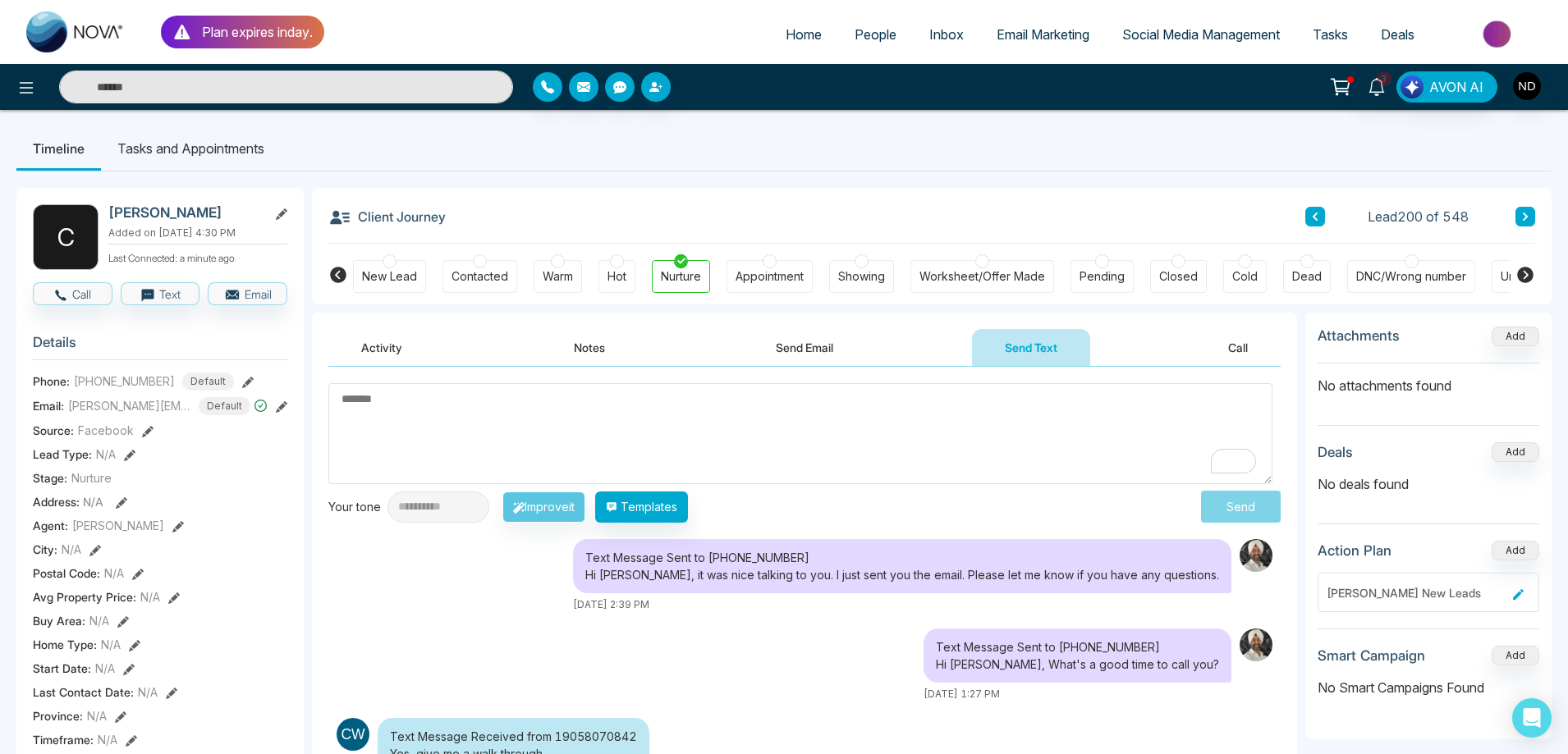
click at [658, 394] on textarea "To enrich screen reader interactions, please activate Accessibility in Grammarl…" at bounding box center [801, 434] width 944 height 101
click at [923, 169] on ul "Timeline Tasks and Appointments" at bounding box center [784, 148] width 1535 height 45
click at [1386, 86] on span "3" at bounding box center [1384, 79] width 15 height 15
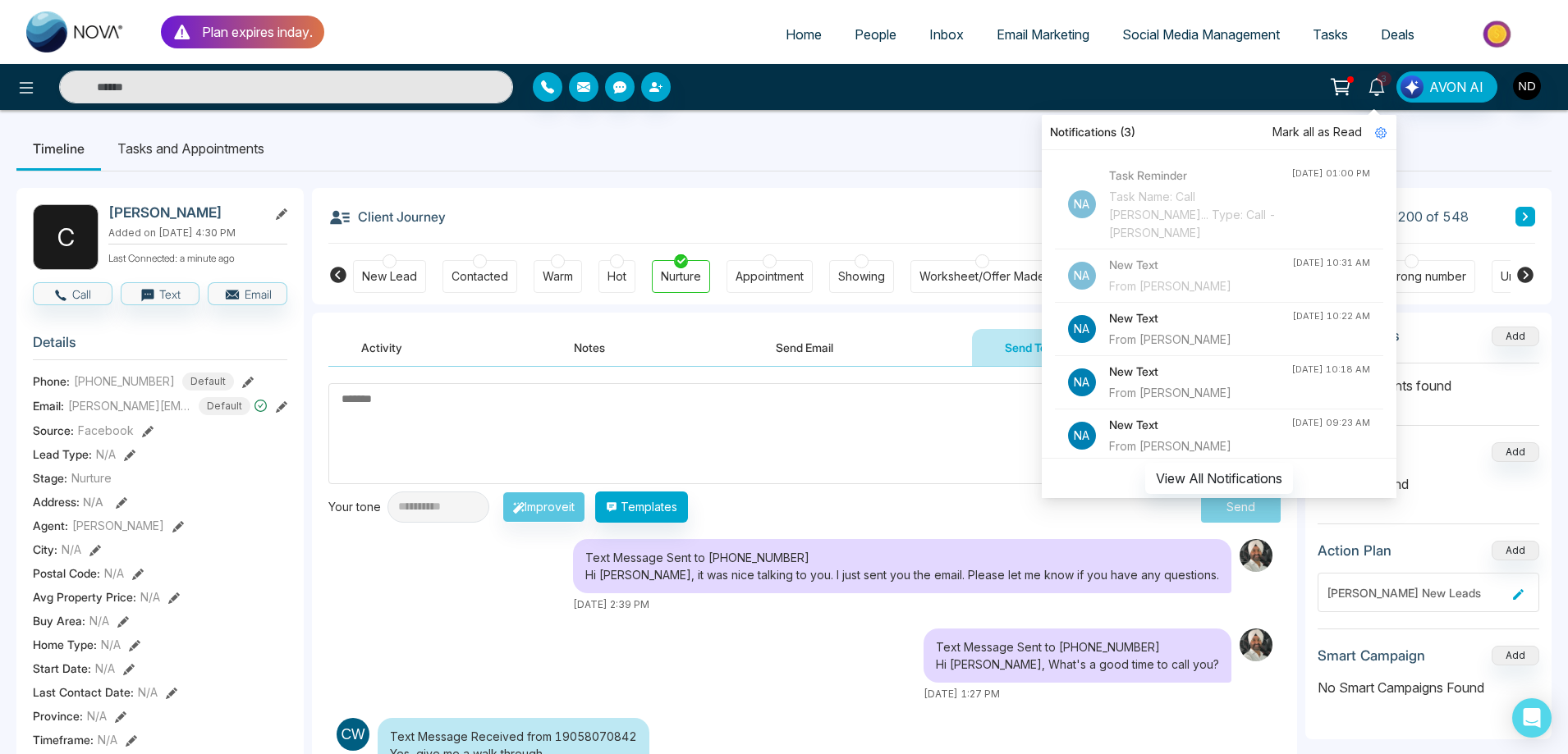
click at [1324, 131] on span "Mark all as Read" at bounding box center [1318, 132] width 89 height 18
click at [1057, 36] on span "Email Marketing" at bounding box center [1044, 35] width 93 height 16
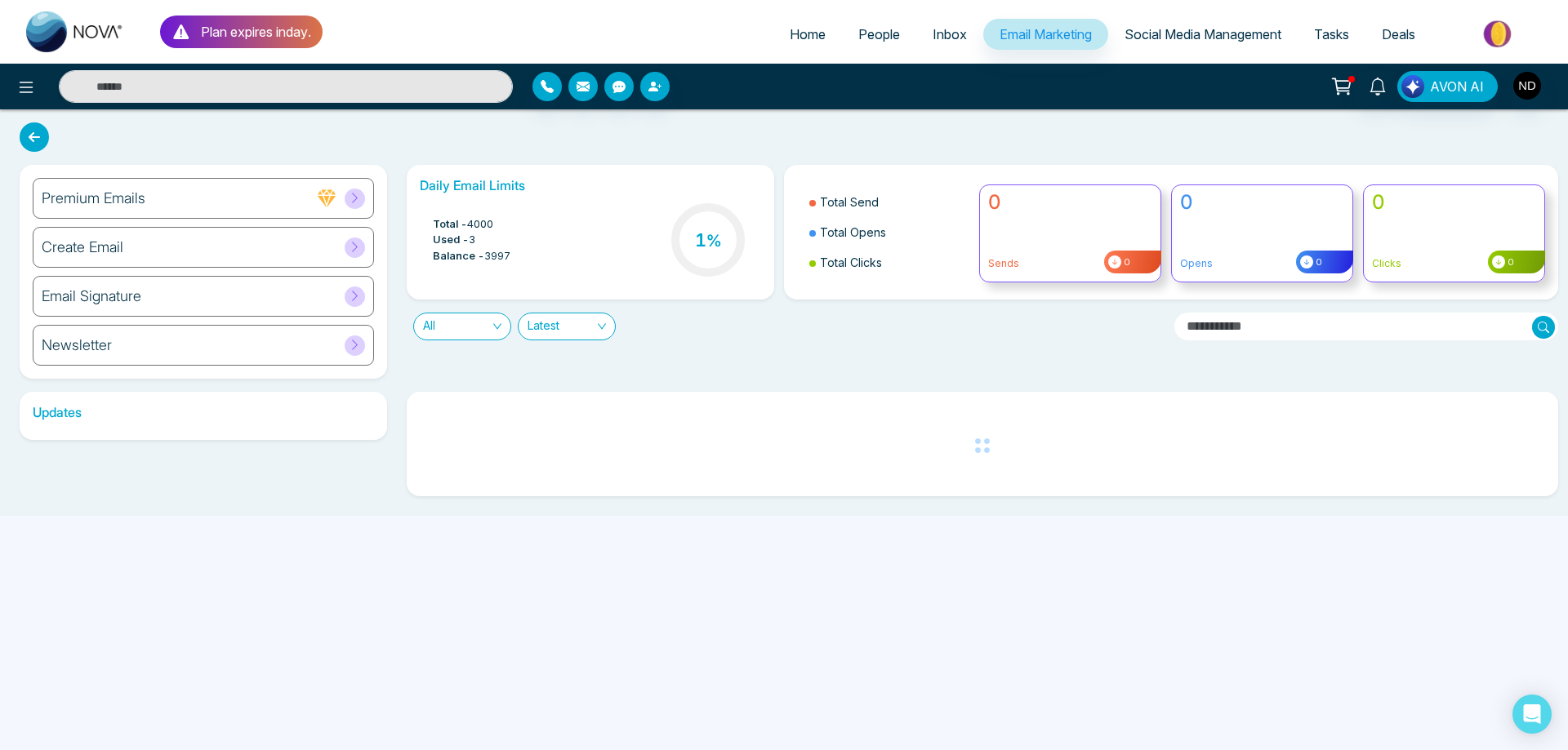
click at [121, 252] on h6 "Create Email" at bounding box center [83, 248] width 82 height 18
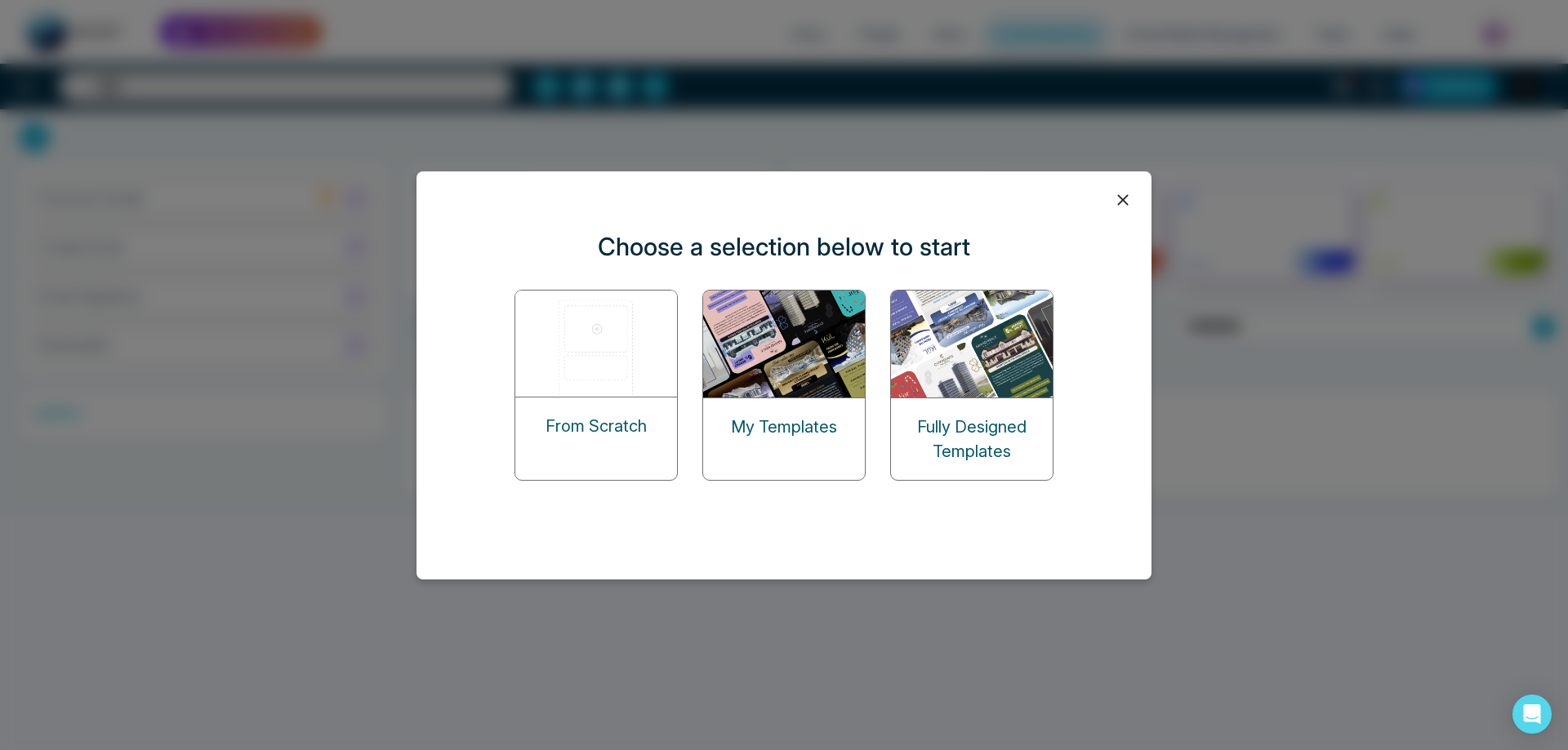
click at [781, 399] on div "My Templates" at bounding box center [784, 427] width 162 height 57
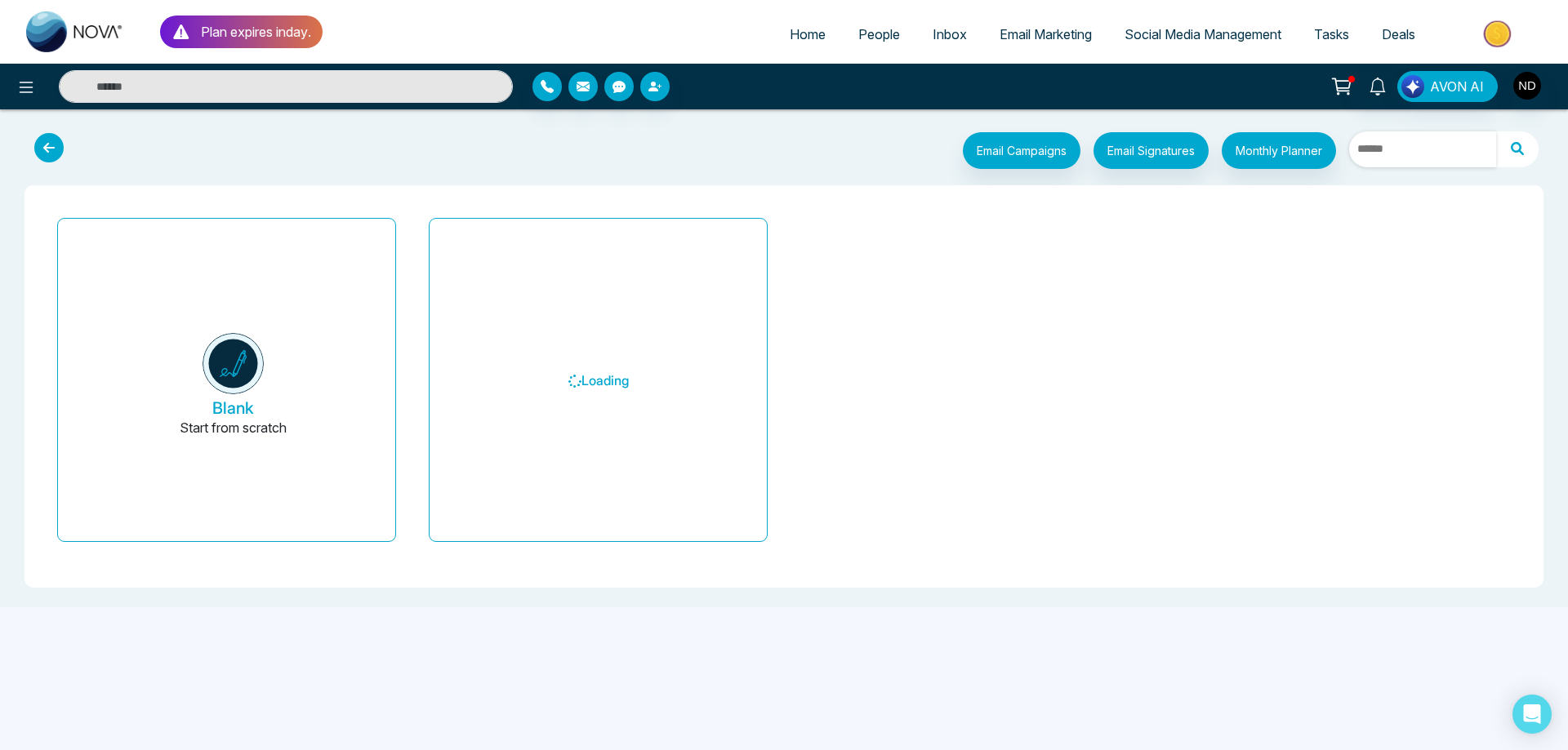
click at [1422, 155] on input "text" at bounding box center [1423, 150] width 147 height 36
type input "*********"
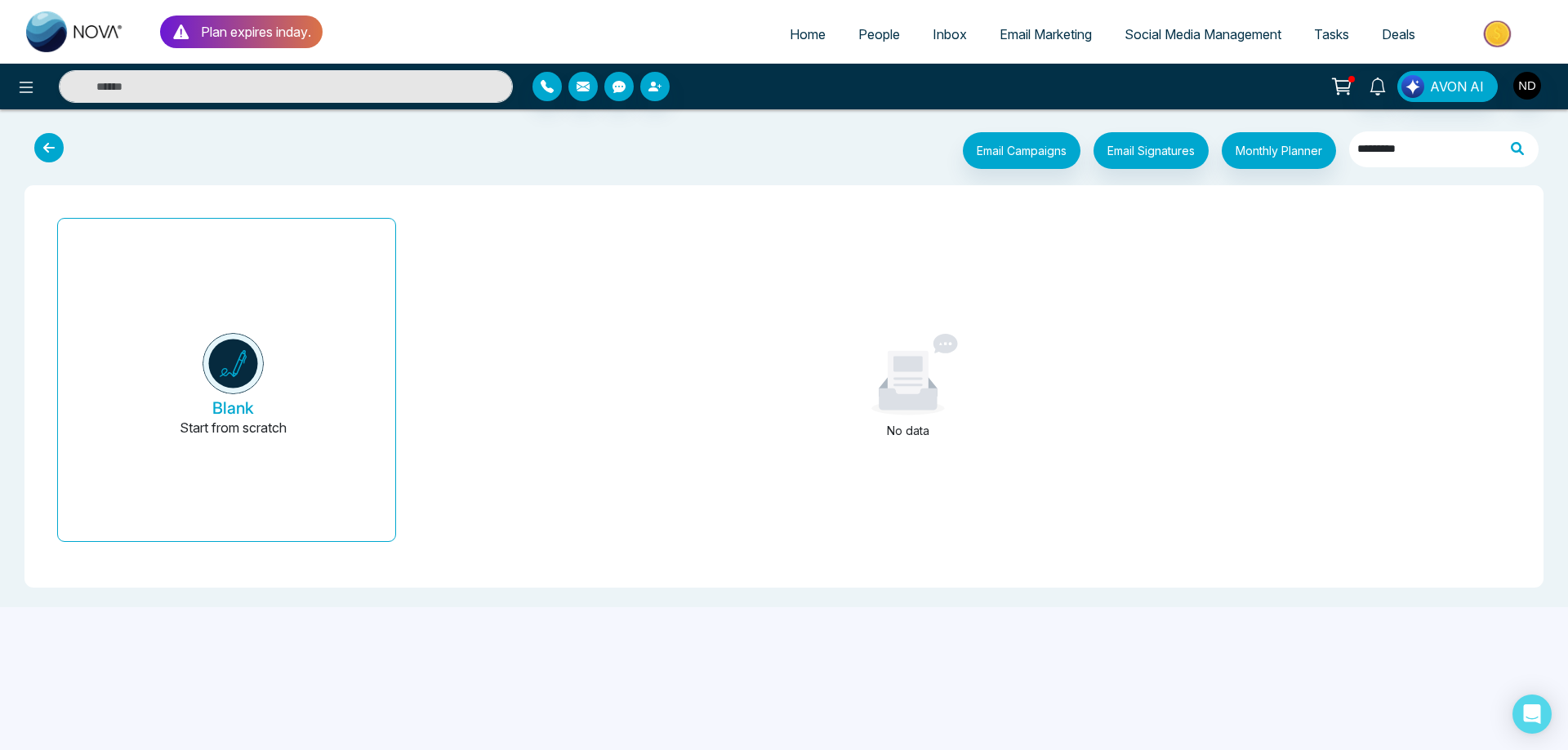
click at [861, 32] on span "People" at bounding box center [879, 35] width 42 height 16
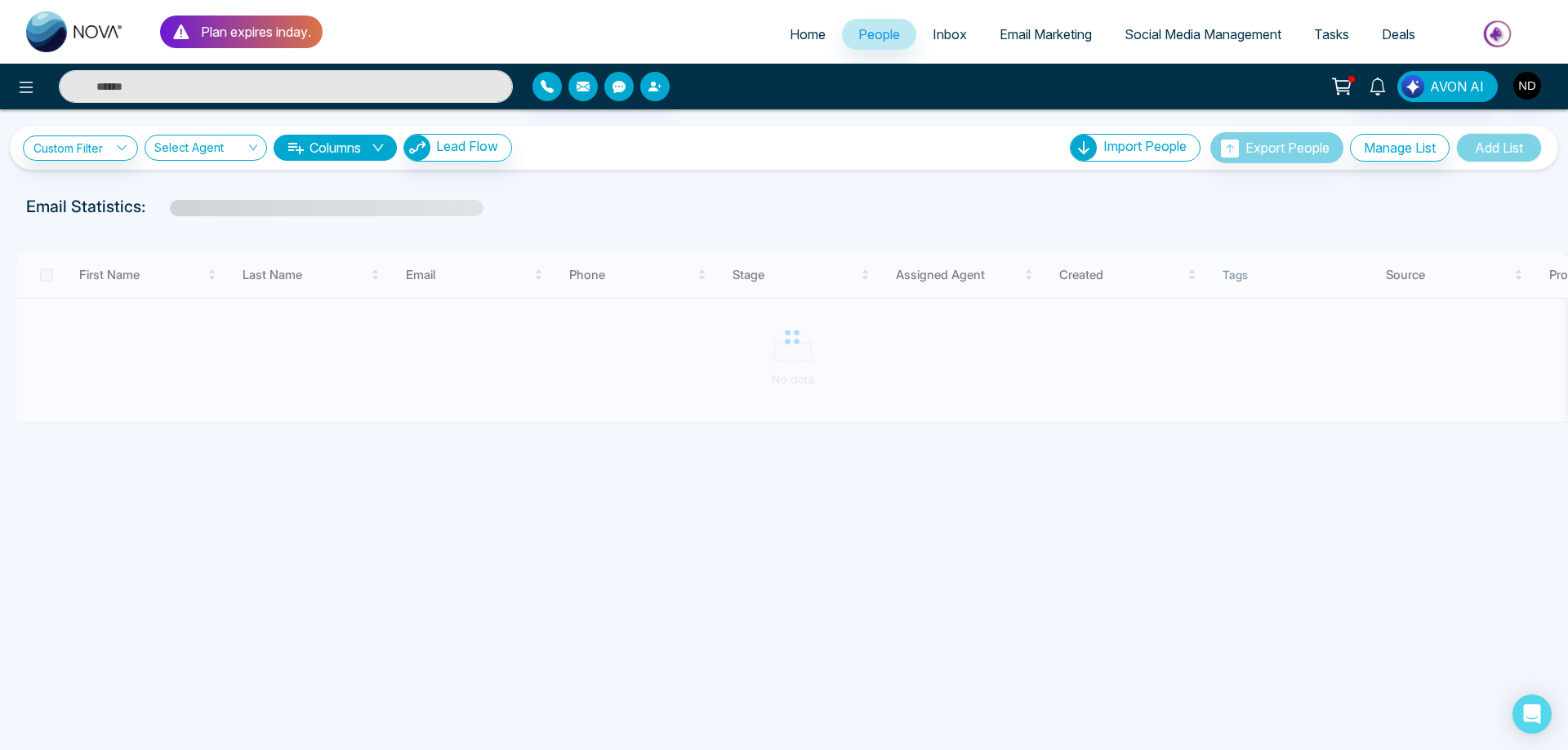
click at [256, 91] on input "text" at bounding box center [286, 86] width 454 height 33
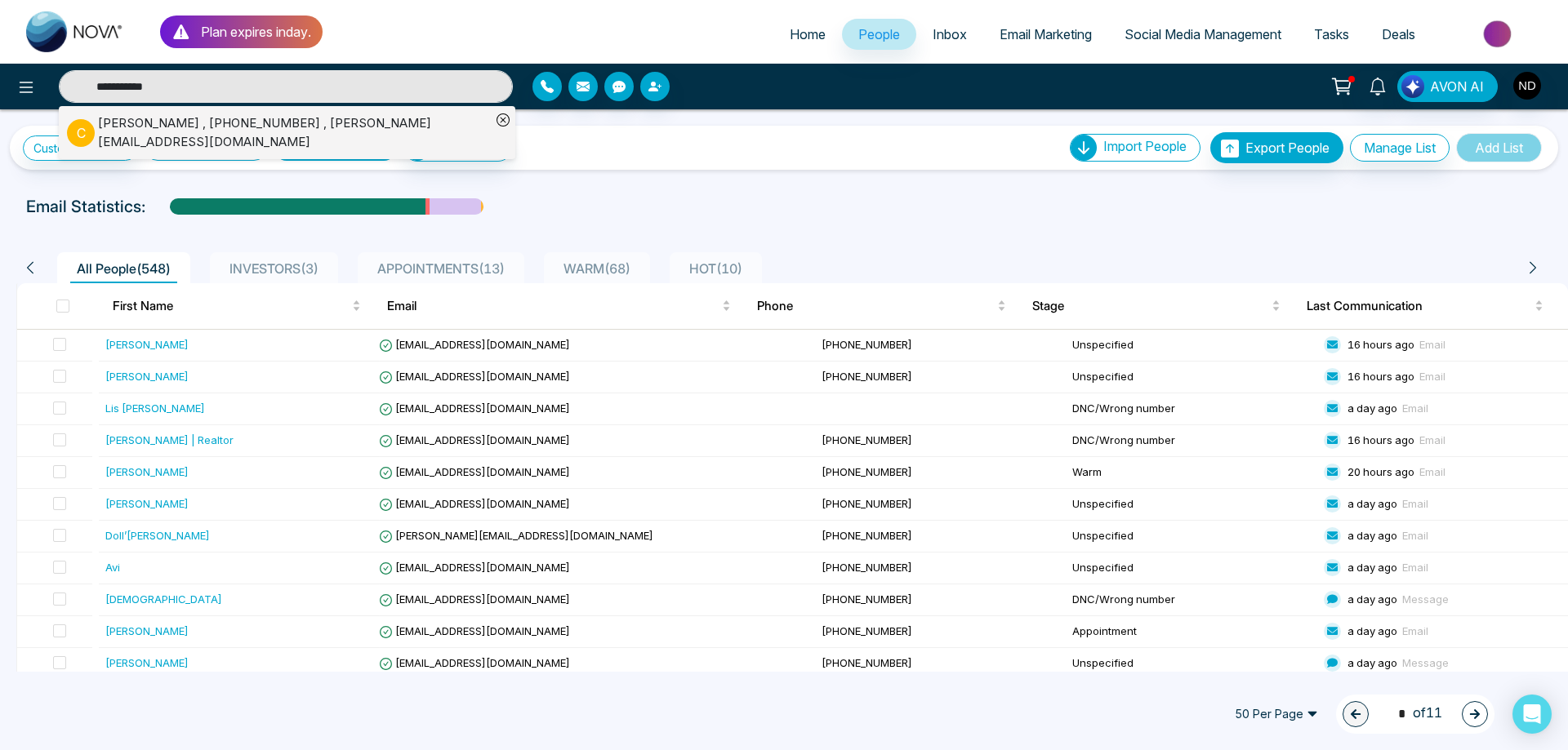
type input "**********"
click at [325, 120] on div "[PERSON_NAME] , [PHONE_NUMBER] , [PERSON_NAME][EMAIL_ADDRESS][DOMAIN_NAME]" at bounding box center [294, 133] width 393 height 36
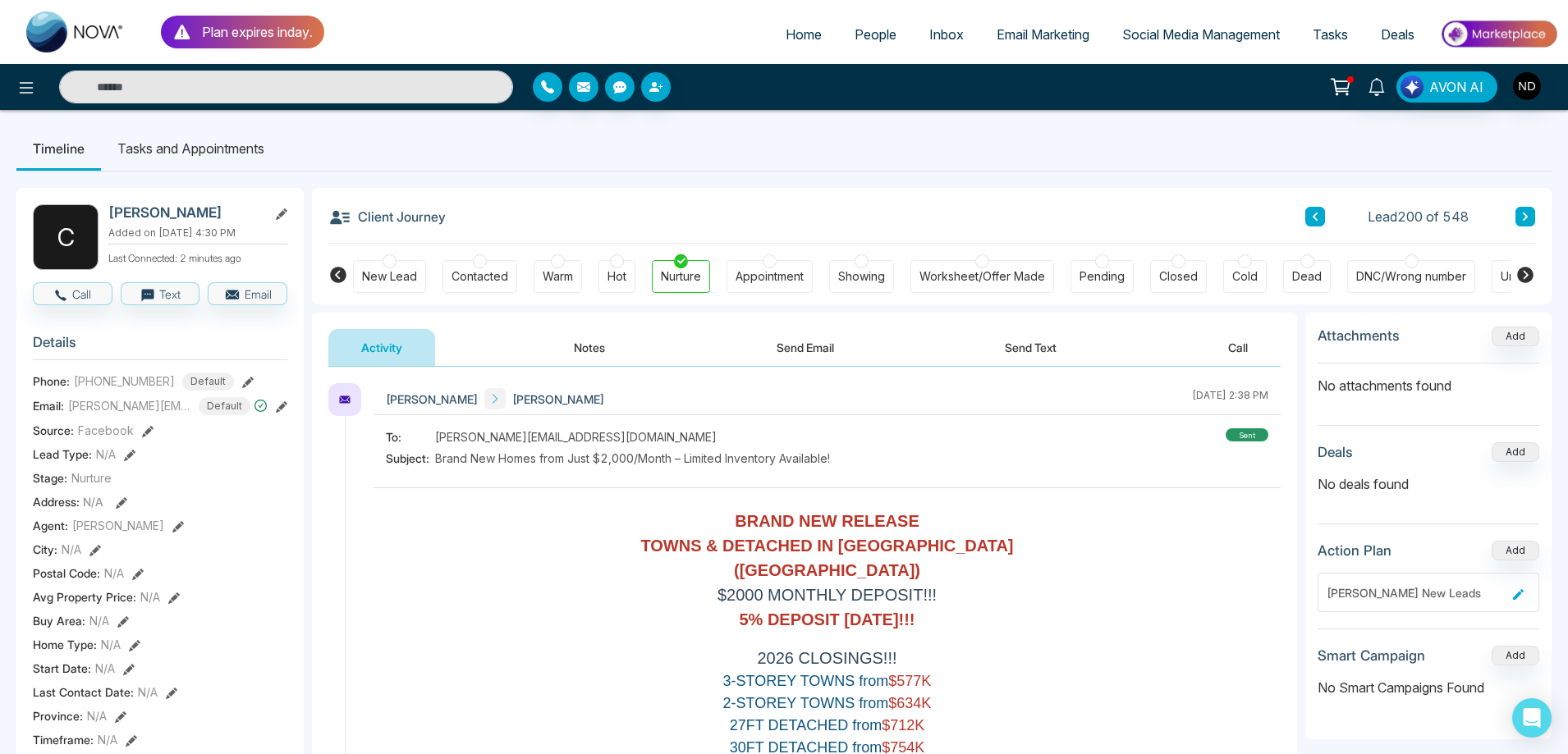
click at [574, 347] on button "Notes" at bounding box center [590, 348] width 97 height 37
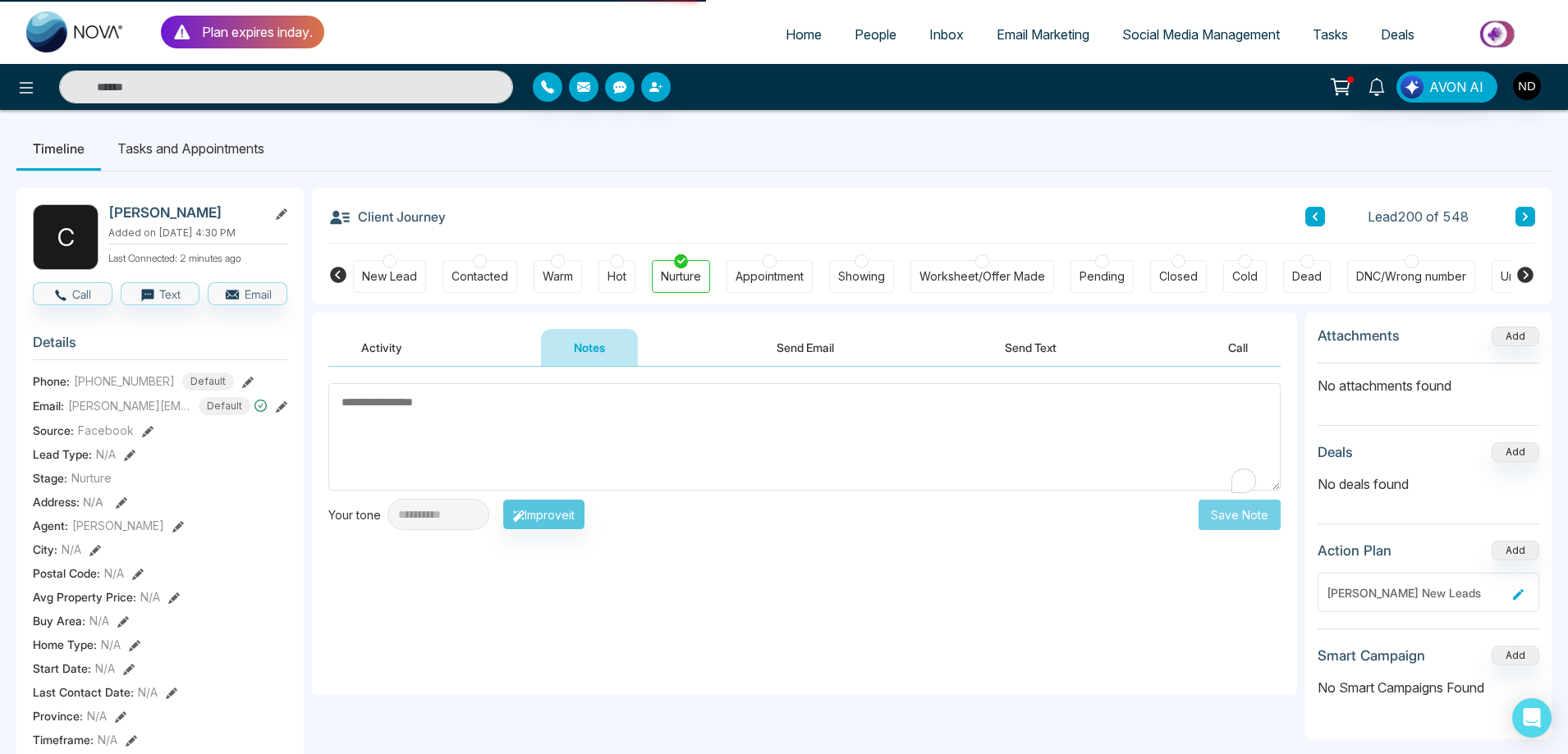
click at [533, 420] on textarea "To enrich screen reader interactions, please activate Accessibility in Grammarl…" at bounding box center [805, 437] width 952 height 108
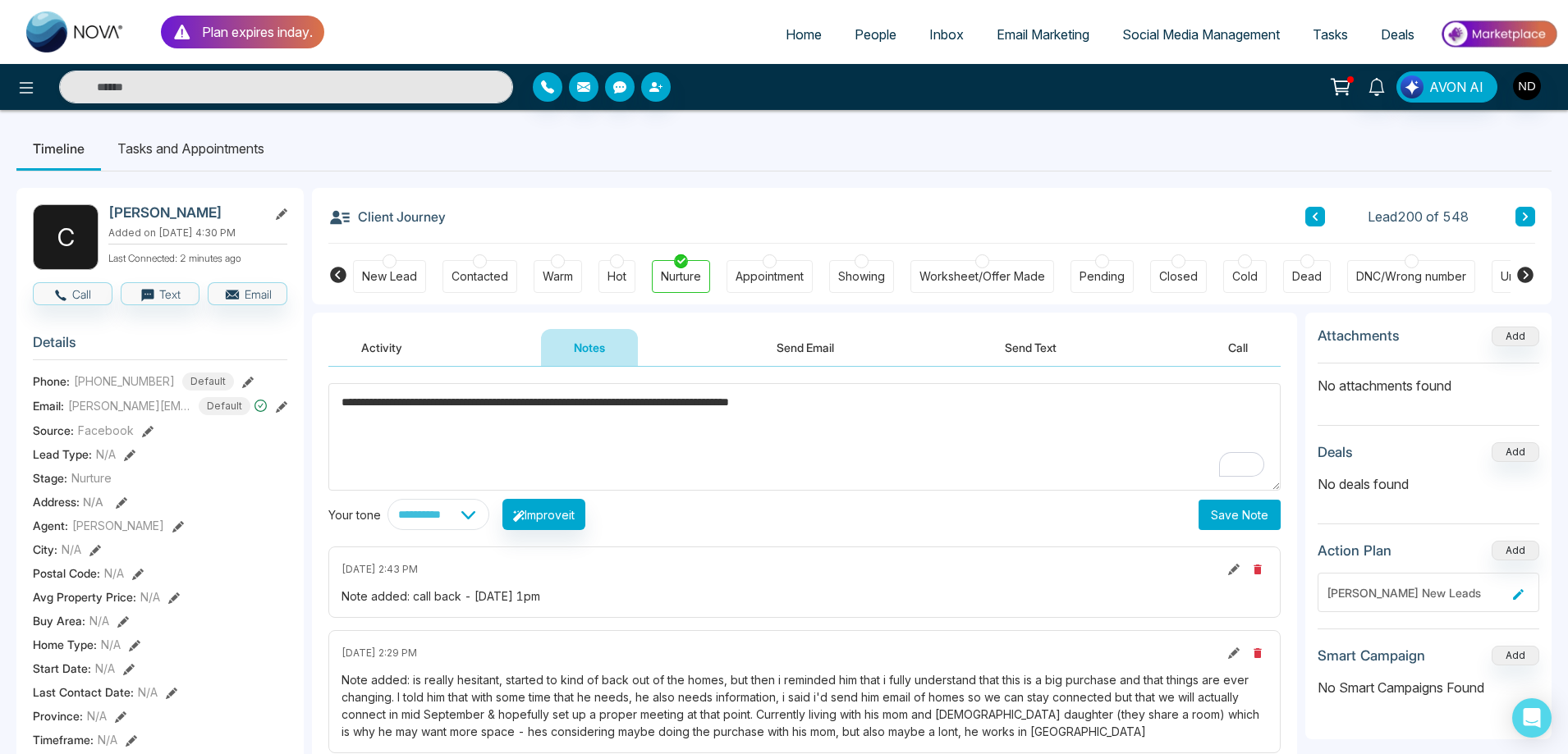
type textarea "**********"
click at [1216, 518] on button "Save Note" at bounding box center [1240, 515] width 82 height 30
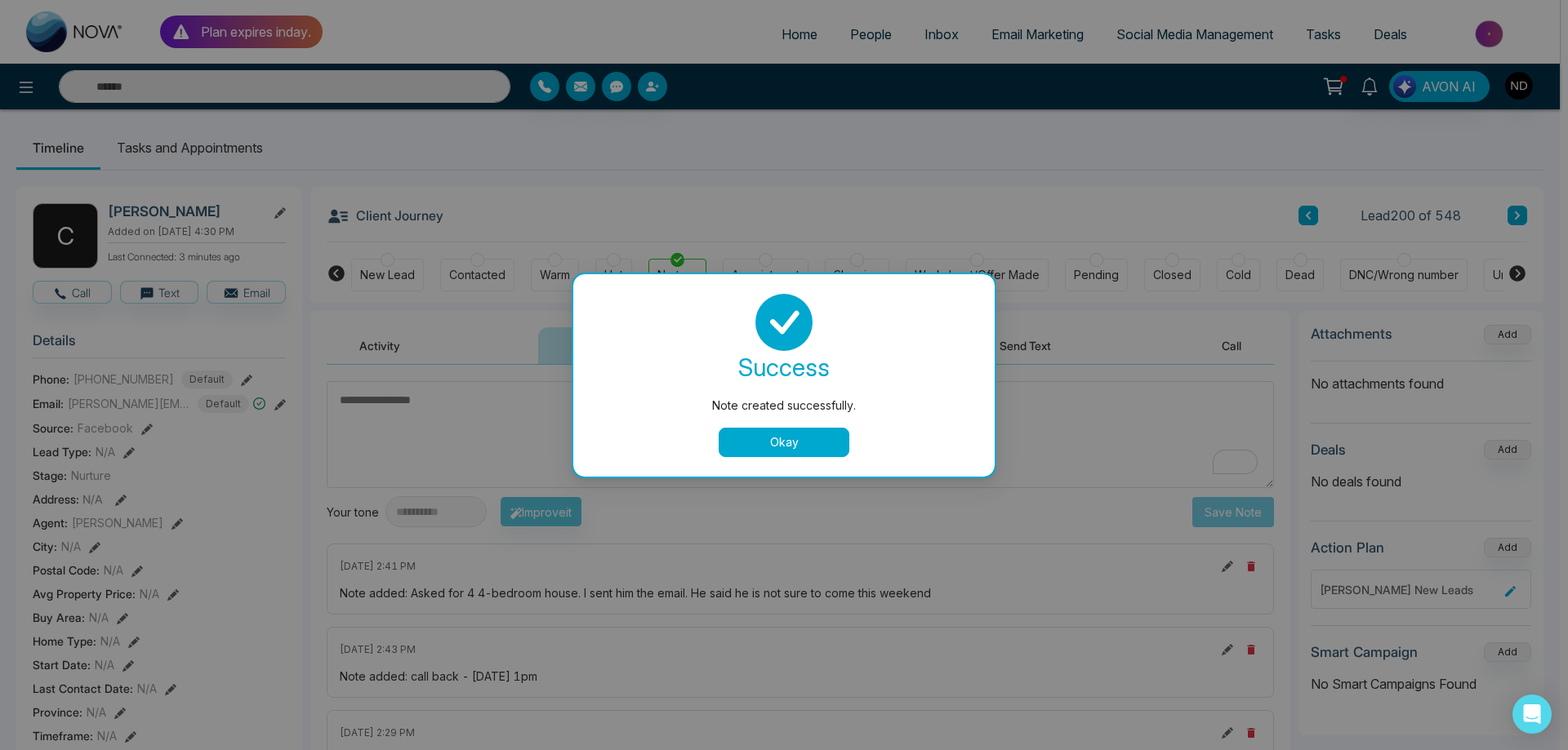
click at [792, 447] on button "Okay" at bounding box center [784, 442] width 131 height 29
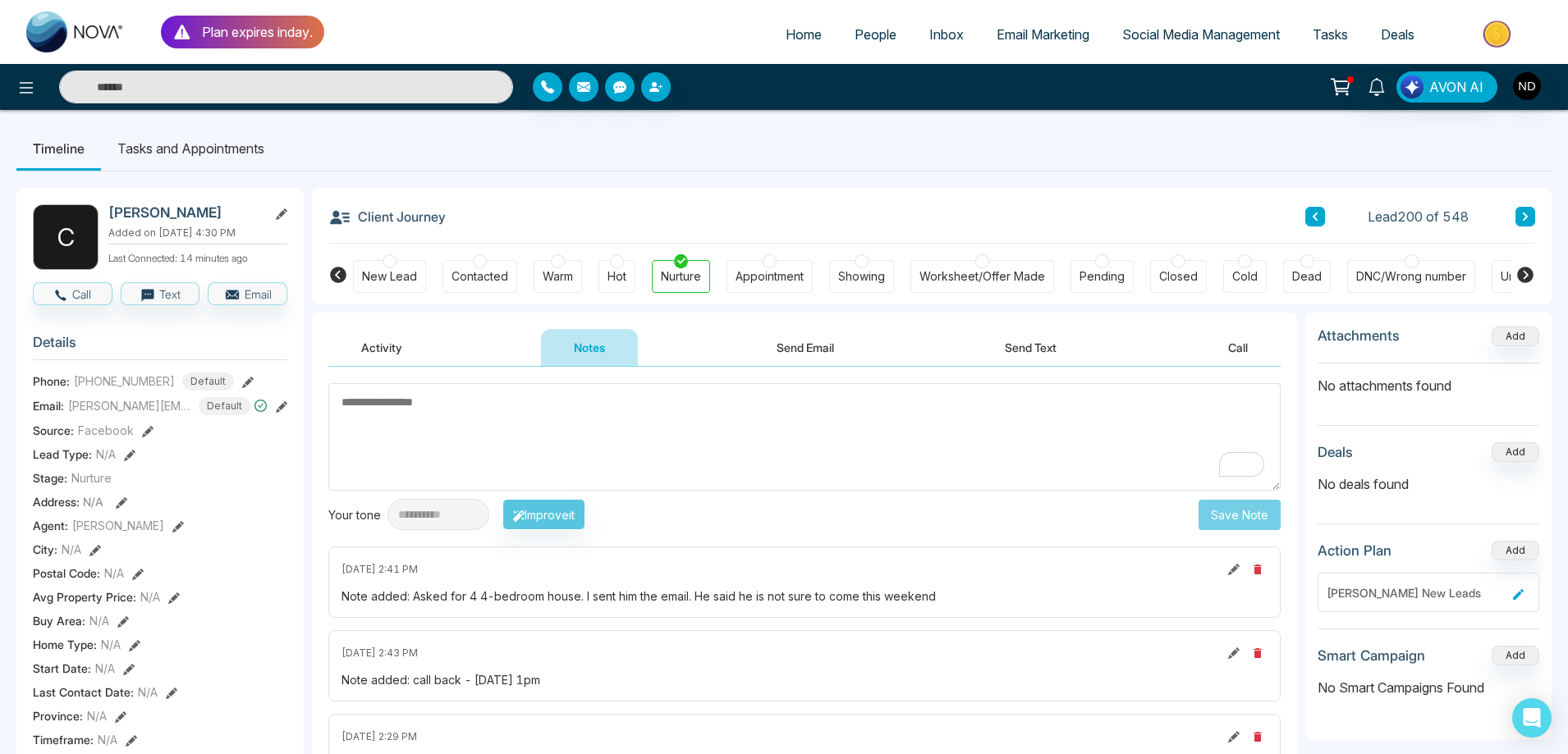
click at [308, 89] on input "text" at bounding box center [286, 87] width 454 height 33
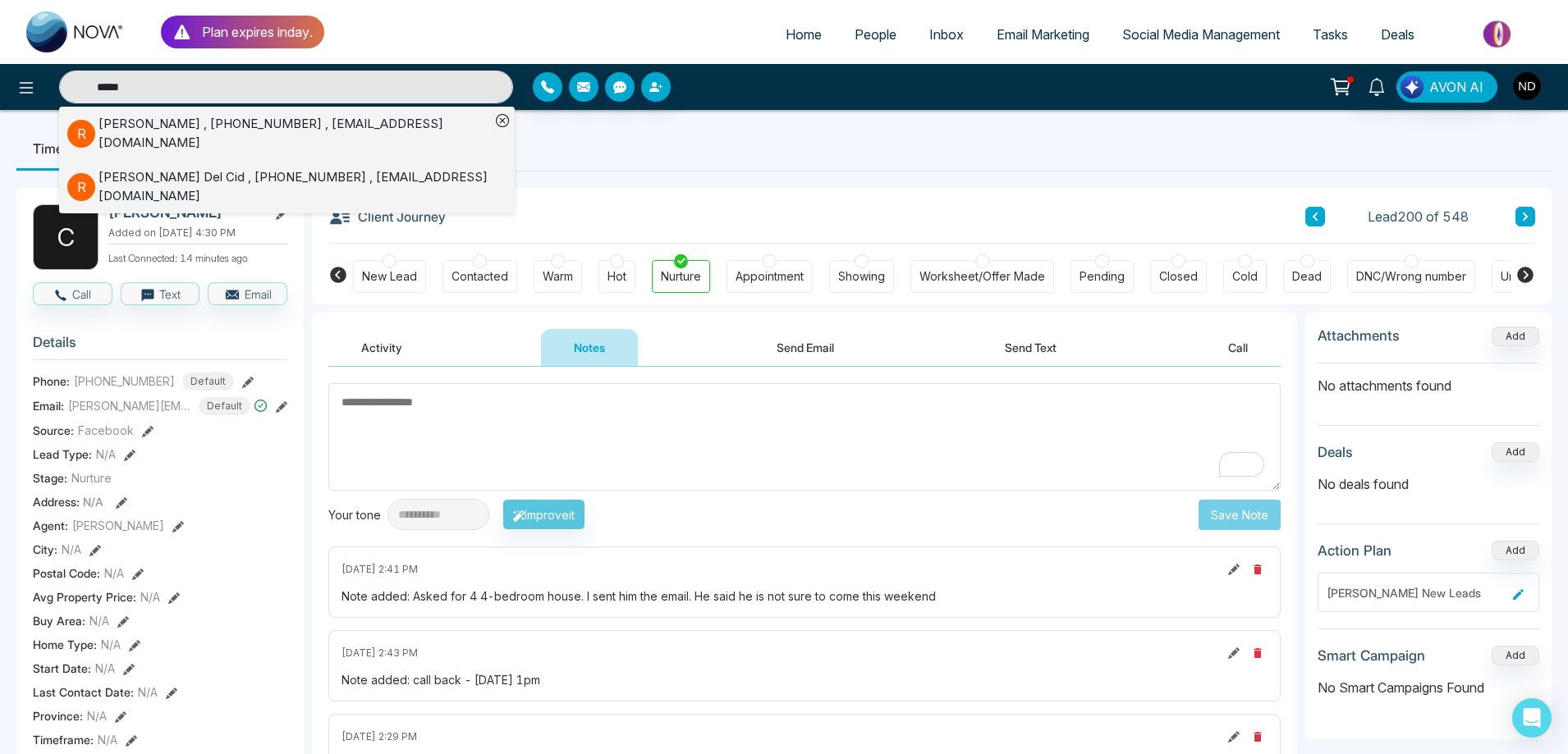
type input "*****"
click at [344, 134] on div "[PERSON_NAME] , [PHONE_NUMBER] , [EMAIL_ADDRESS][DOMAIN_NAME]" at bounding box center [294, 133] width 392 height 37
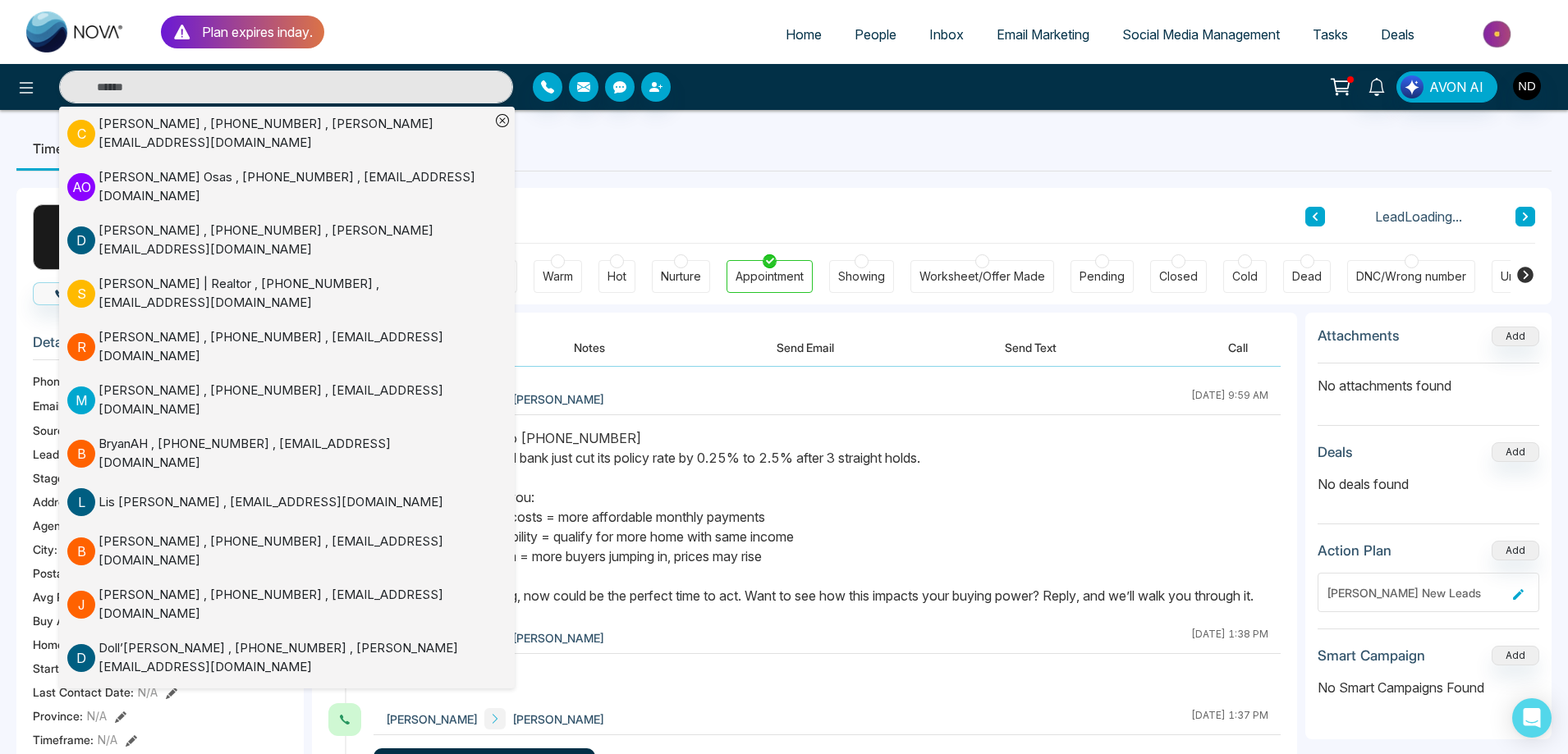
click at [706, 190] on div "Client Journey Lead Loading..." at bounding box center [932, 215] width 1207 height 56
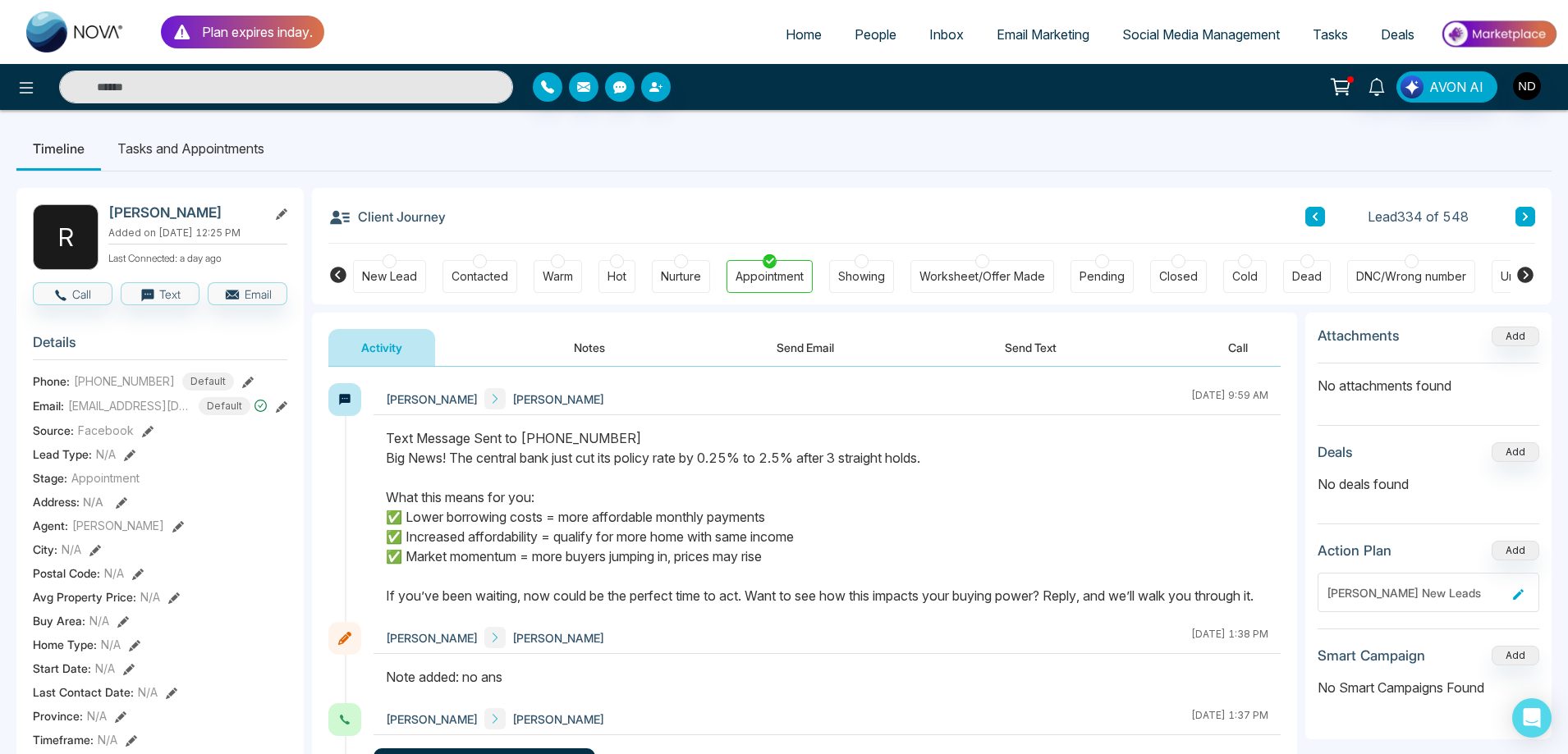
click at [978, 130] on ul "Timeline Tasks and Appointments" at bounding box center [784, 148] width 1535 height 45
click at [1124, 157] on ul "Timeline Tasks and Appointments" at bounding box center [784, 148] width 1535 height 45
click at [773, 194] on div "Client Journey Lead 334 of 548" at bounding box center [932, 215] width 1207 height 56
click at [382, 90] on input "text" at bounding box center [286, 87] width 454 height 33
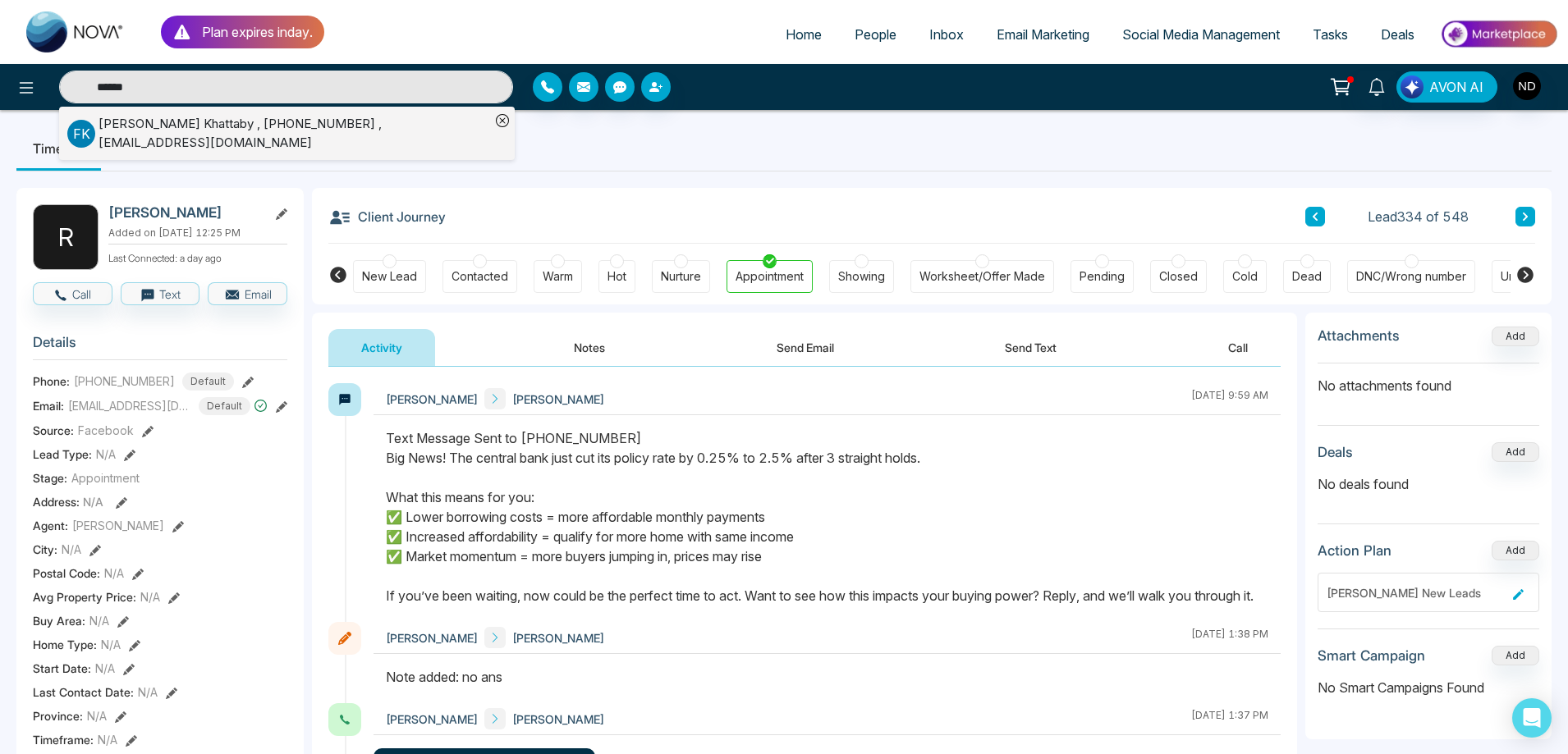
type input "******"
click at [243, 134] on div "[PERSON_NAME] , [PHONE_NUMBER] , [EMAIL_ADDRESS][DOMAIN_NAME]" at bounding box center [294, 133] width 392 height 37
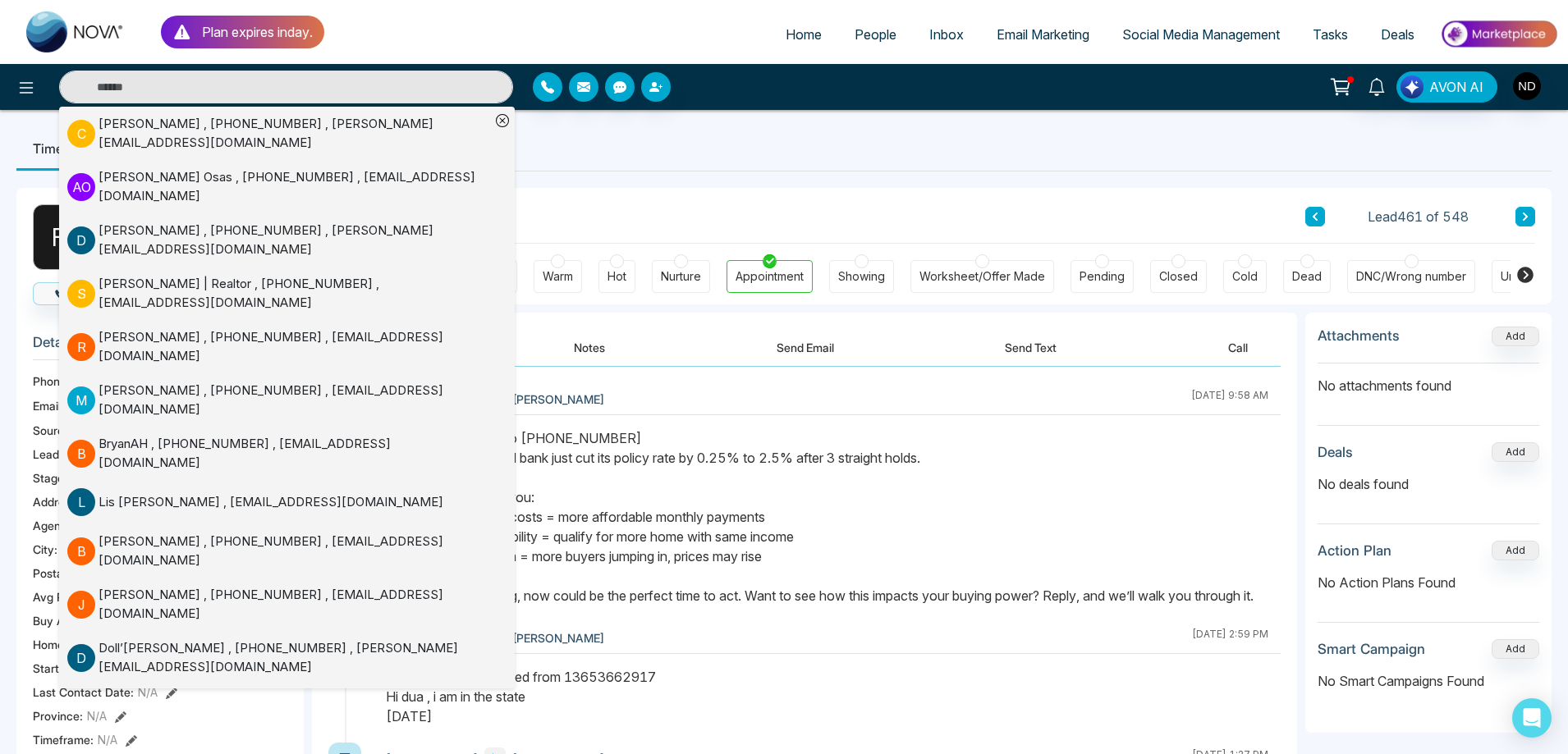
click at [934, 167] on ul "Timeline Tasks and Appointments" at bounding box center [784, 148] width 1535 height 45
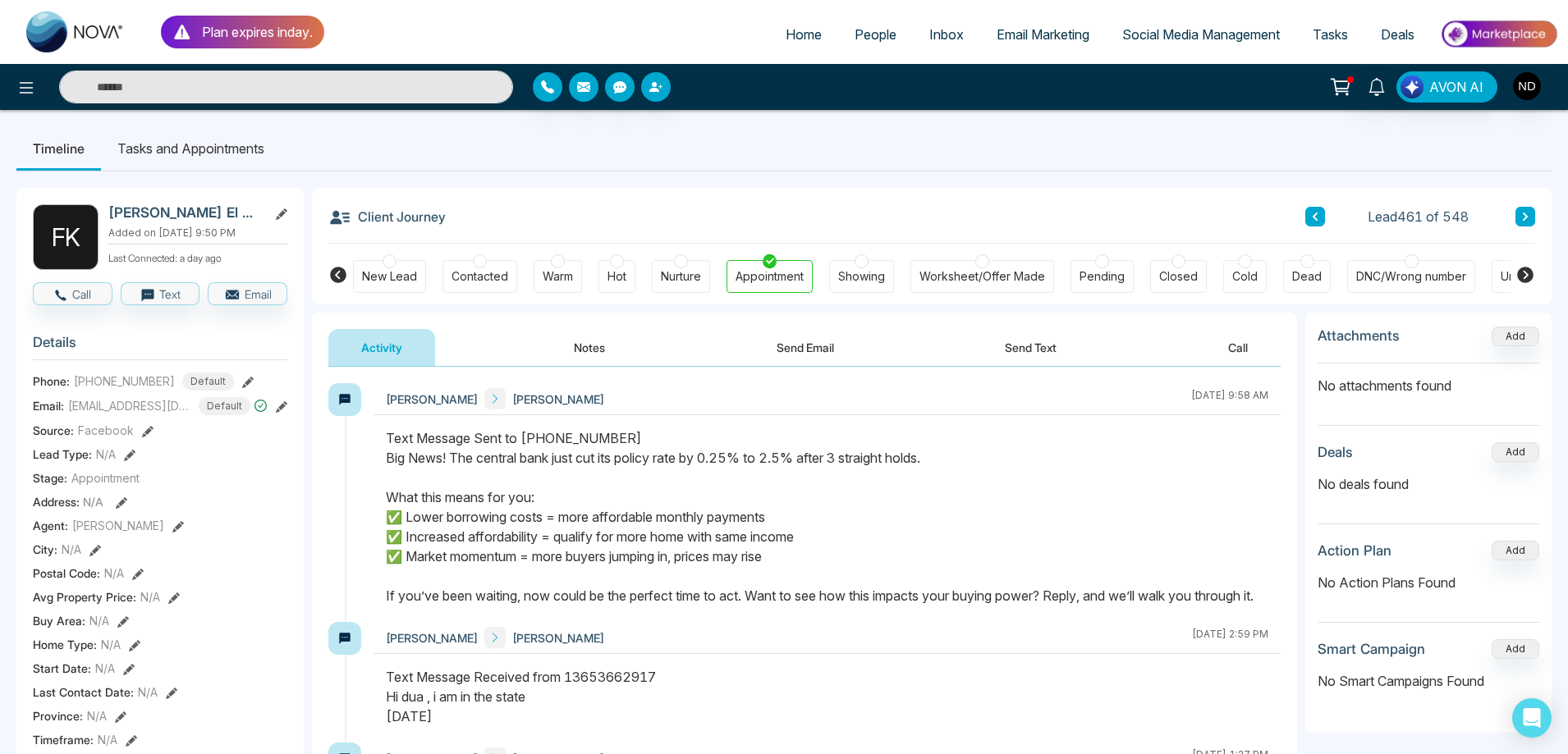
click at [242, 382] on icon at bounding box center [247, 382] width 12 height 12
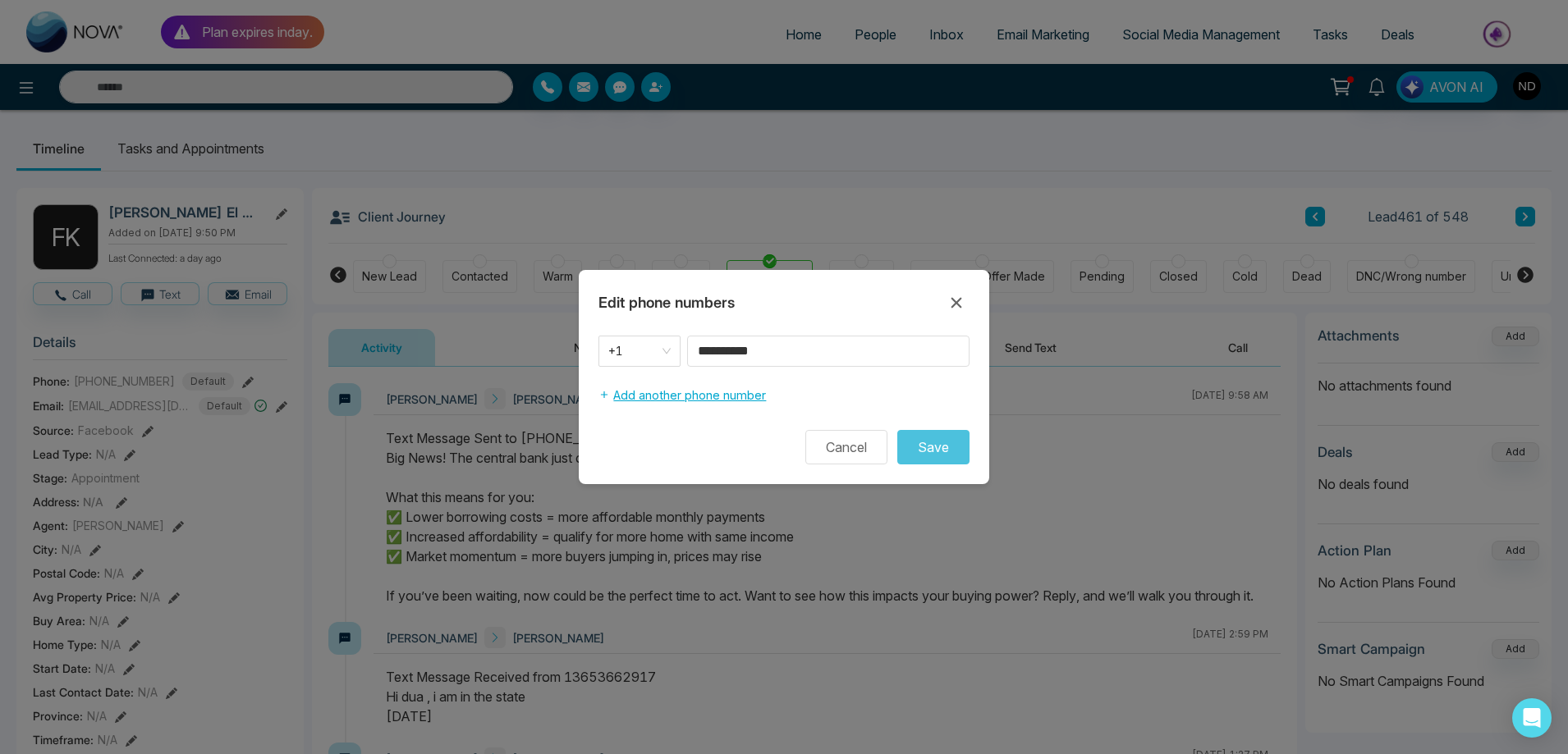
click at [615, 396] on button "Add another phone number" at bounding box center [682, 395] width 167 height 31
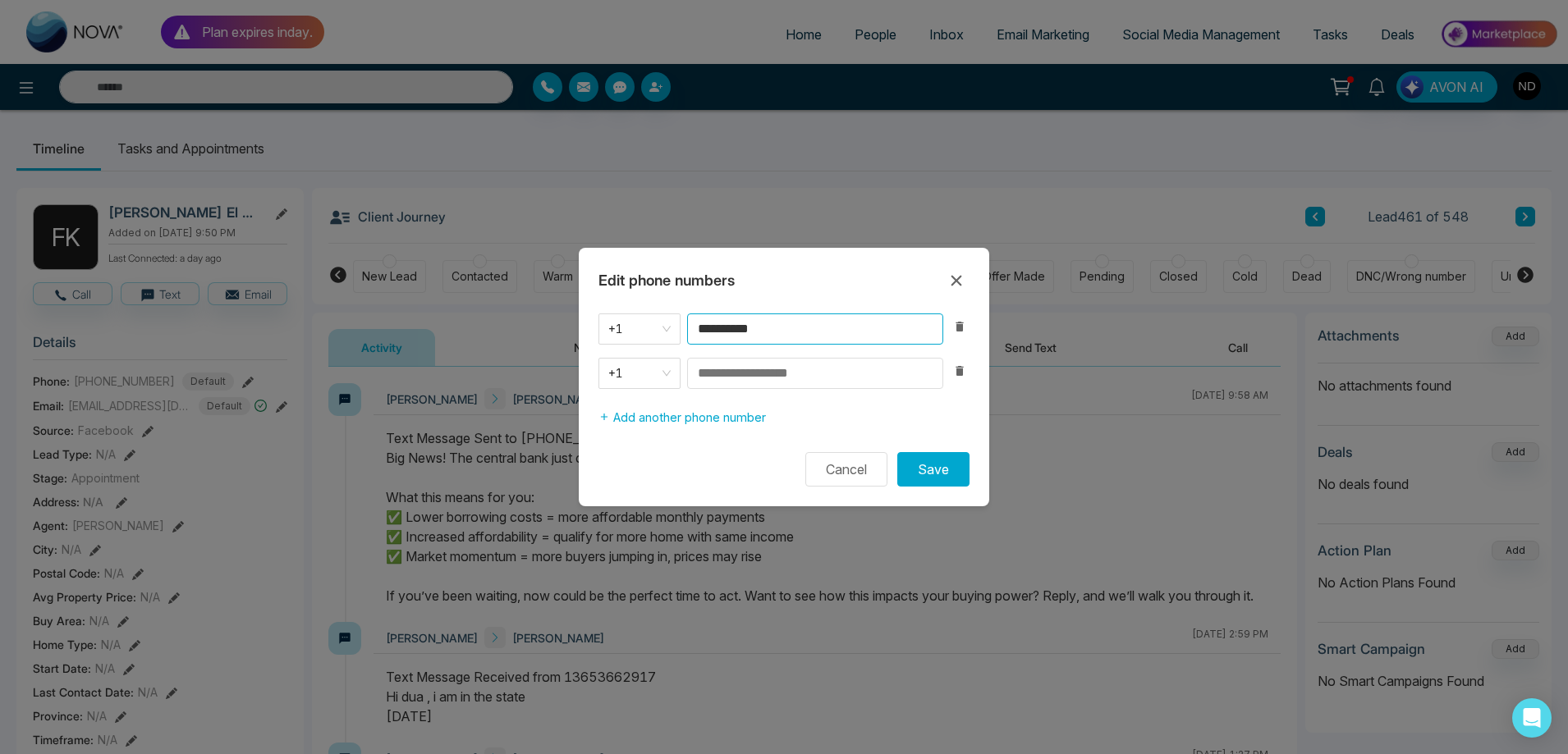
drag, startPoint x: 804, startPoint y: 330, endPoint x: 697, endPoint y: 330, distance: 107.0
click at [697, 330] on input "**********" at bounding box center [816, 329] width 257 height 31
click at [745, 368] on input at bounding box center [816, 373] width 257 height 31
paste input "**********"
type input "**********"
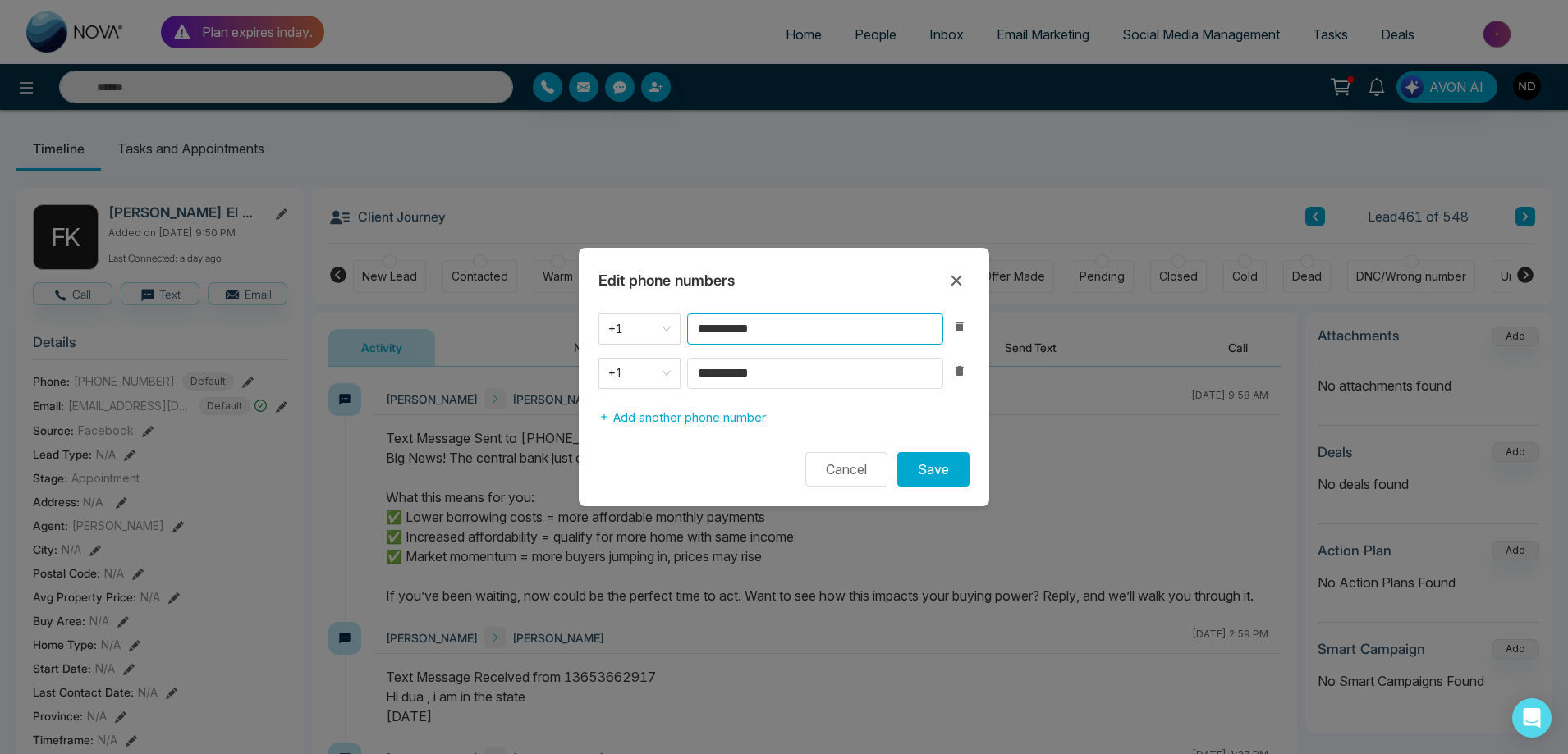
drag, startPoint x: 809, startPoint y: 329, endPoint x: 685, endPoint y: 330, distance: 124.0
click at [685, 330] on div "**********" at bounding box center [784, 329] width 371 height 31
click at [937, 468] on button "Save" at bounding box center [933, 469] width 72 height 35
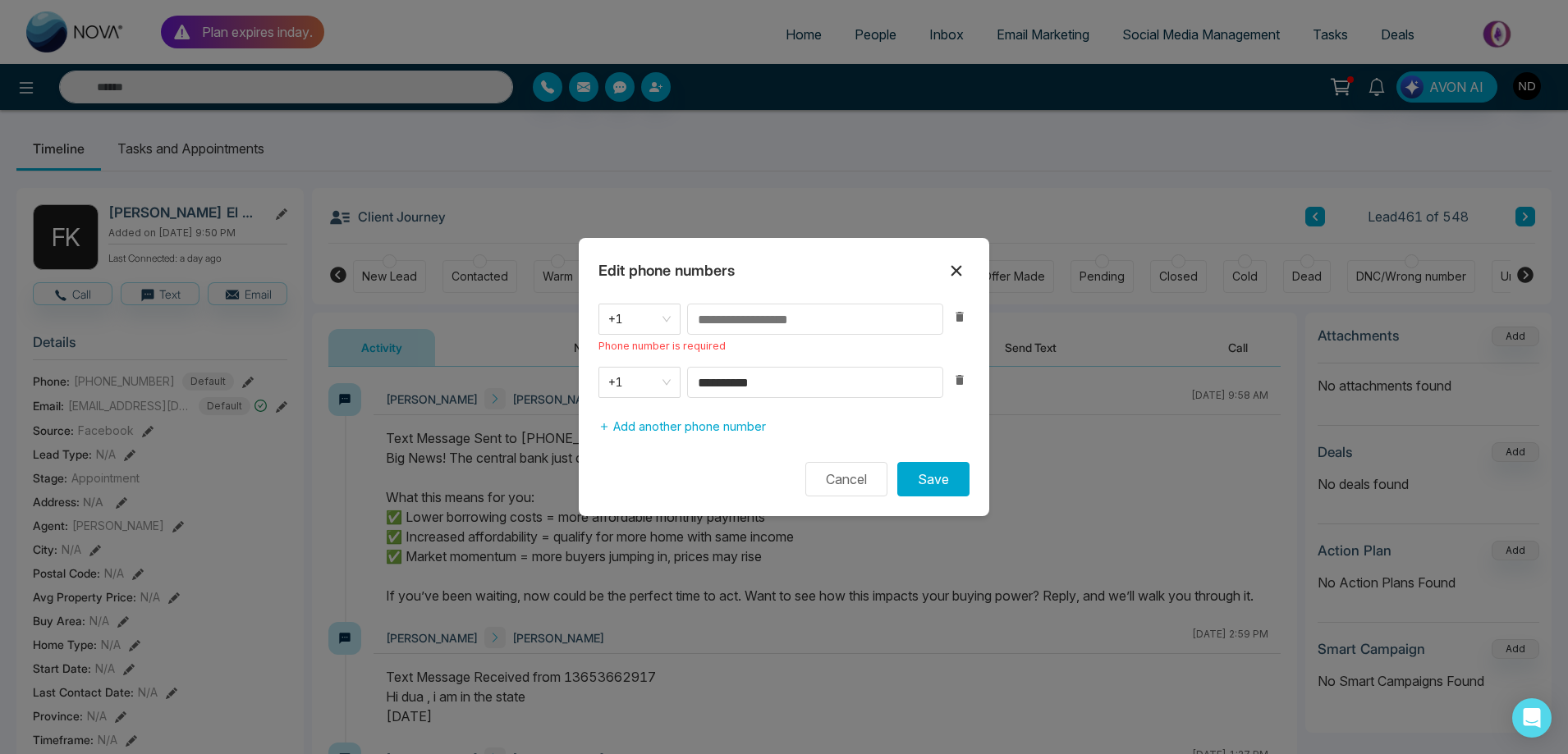
click at [958, 269] on icon at bounding box center [957, 271] width 11 height 11
